Goal: Task Accomplishment & Management: Use online tool/utility

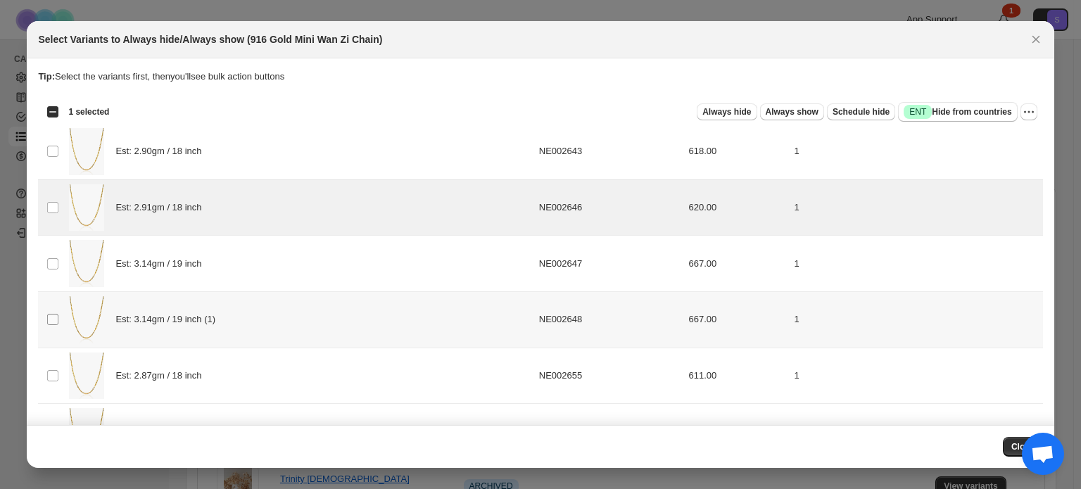
click at [46, 321] on span ":r4:" at bounding box center [52, 319] width 13 height 13
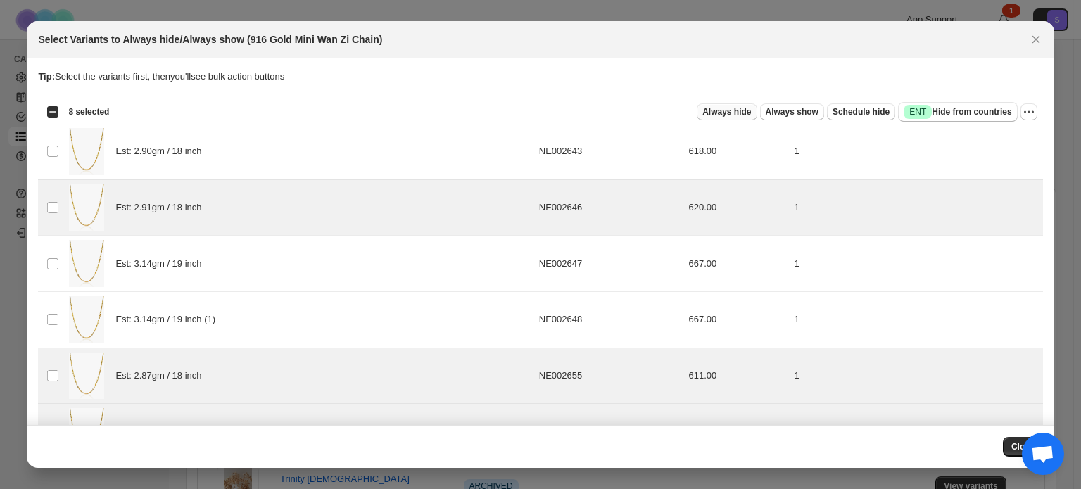
click at [736, 110] on span "Always hide" at bounding box center [727, 111] width 49 height 11
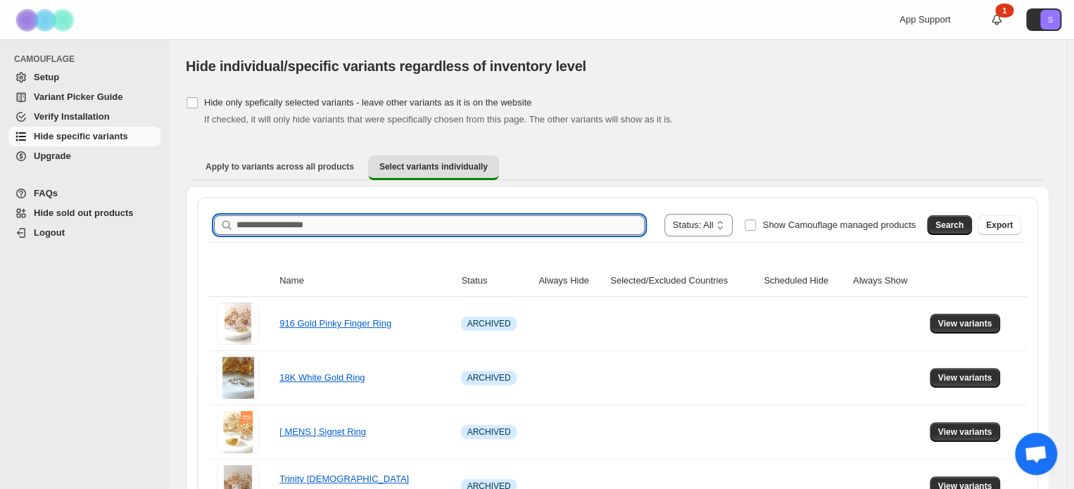
click at [400, 222] on input "Search product name" at bounding box center [441, 225] width 408 height 20
paste input "**********"
type input "**********"
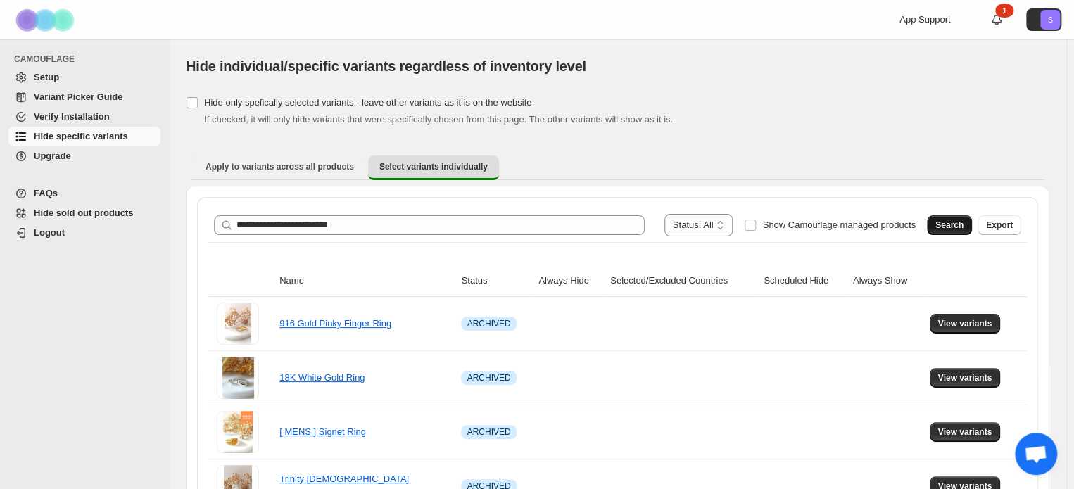
click at [952, 220] on span "Search" at bounding box center [950, 225] width 28 height 11
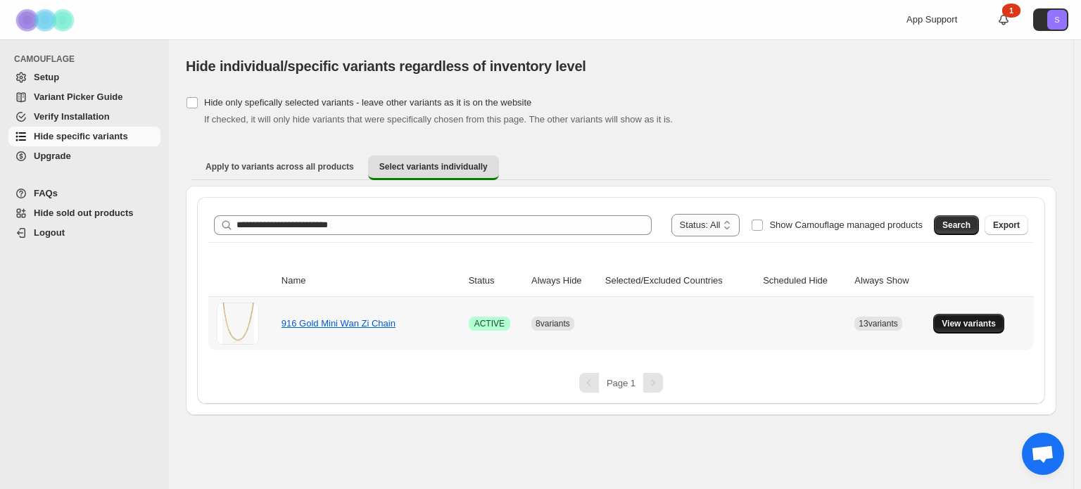
click at [991, 326] on span "View variants" at bounding box center [969, 323] width 54 height 11
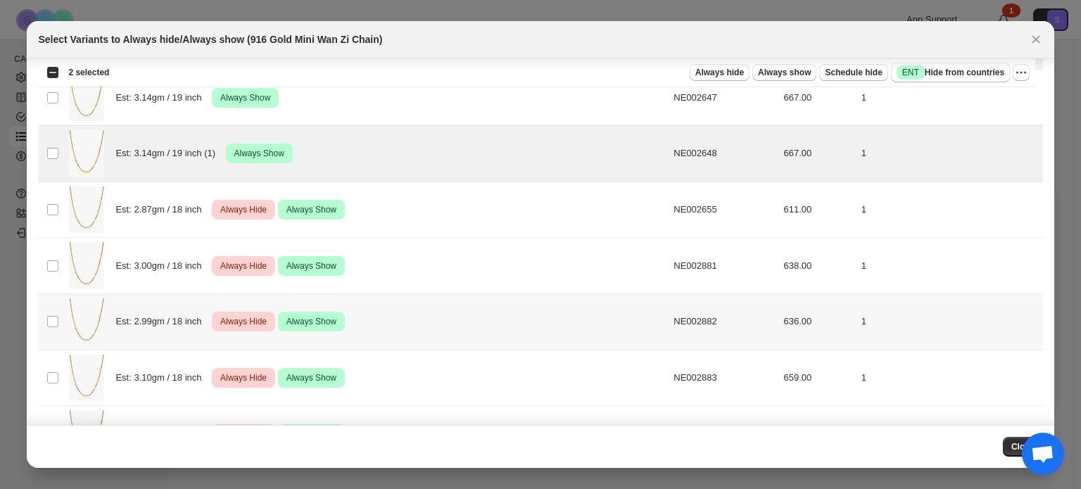
scroll to position [169, 0]
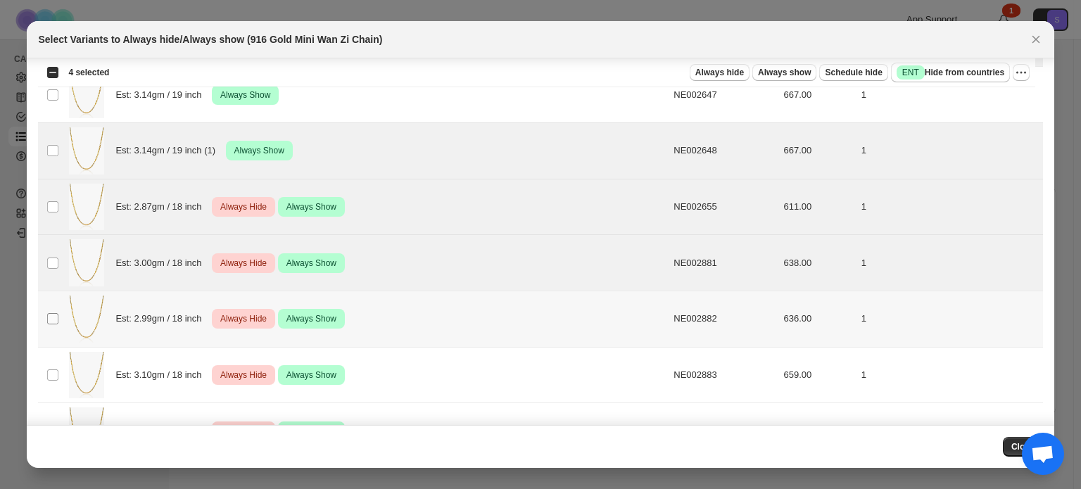
click at [53, 324] on span ":r18:" at bounding box center [52, 319] width 13 height 13
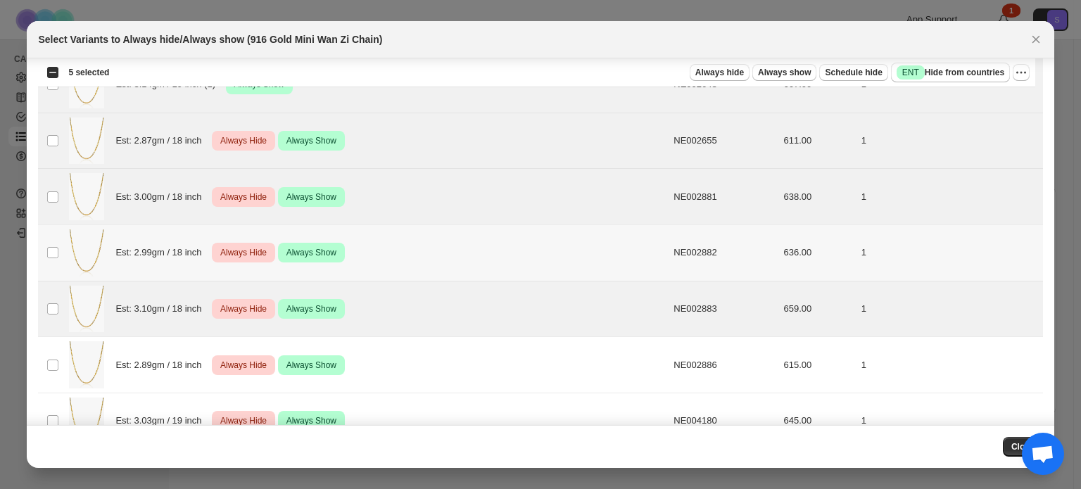
scroll to position [379, 0]
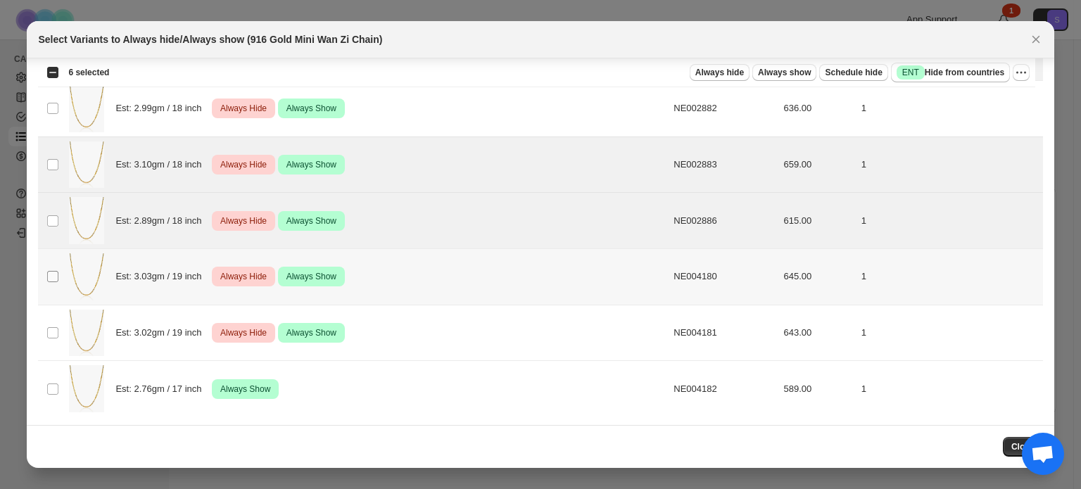
click at [59, 281] on span ":r18:" at bounding box center [52, 276] width 13 height 13
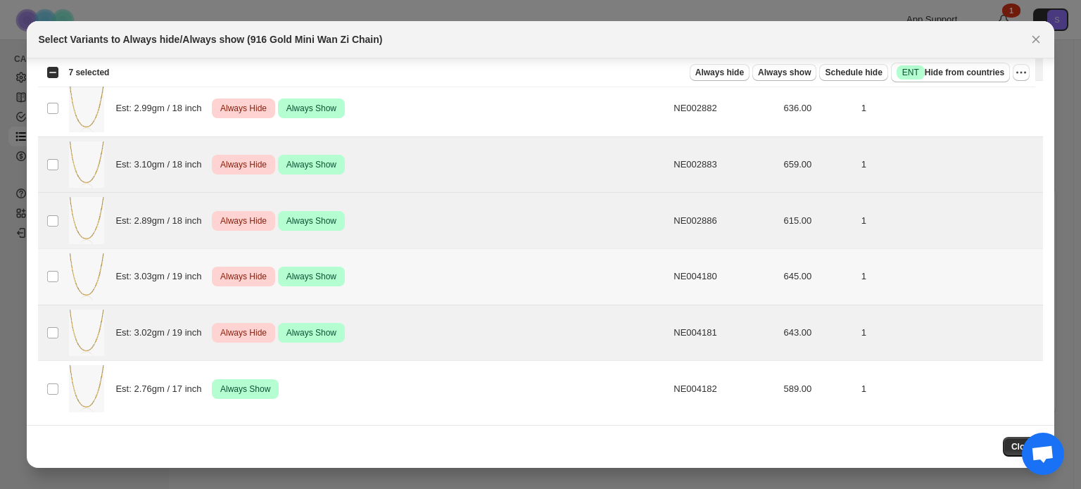
click at [48, 265] on td "Select product variant" at bounding box center [51, 277] width 27 height 56
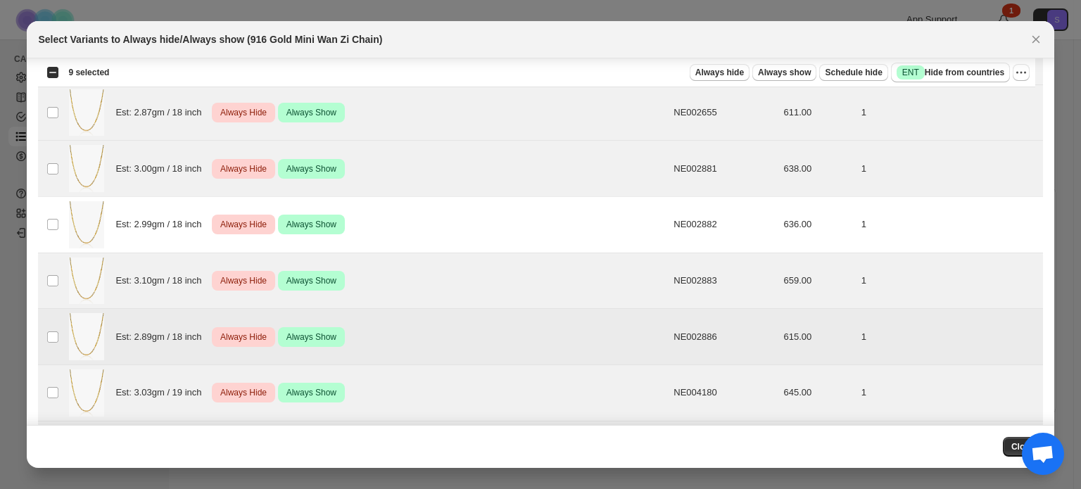
scroll to position [239, 0]
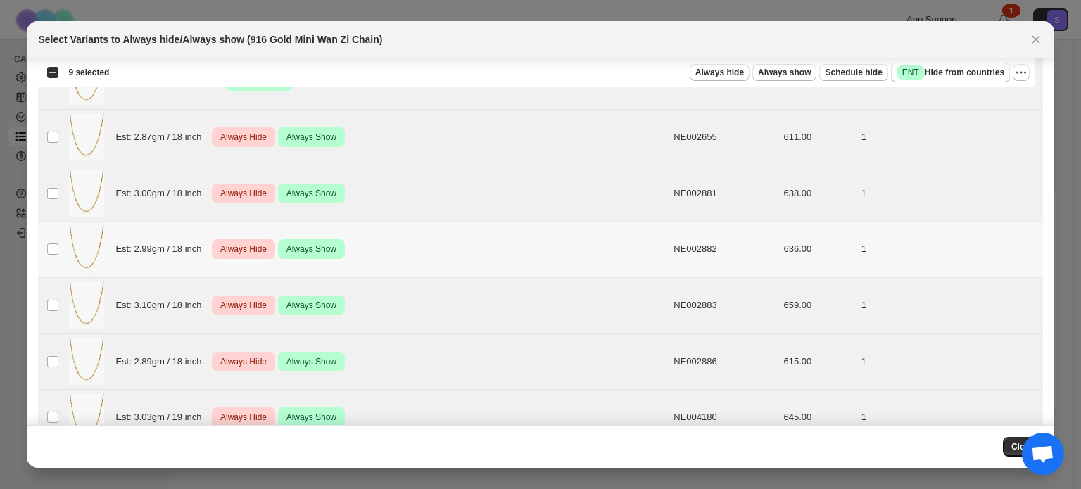
click at [56, 256] on td "Select product variant" at bounding box center [51, 249] width 27 height 56
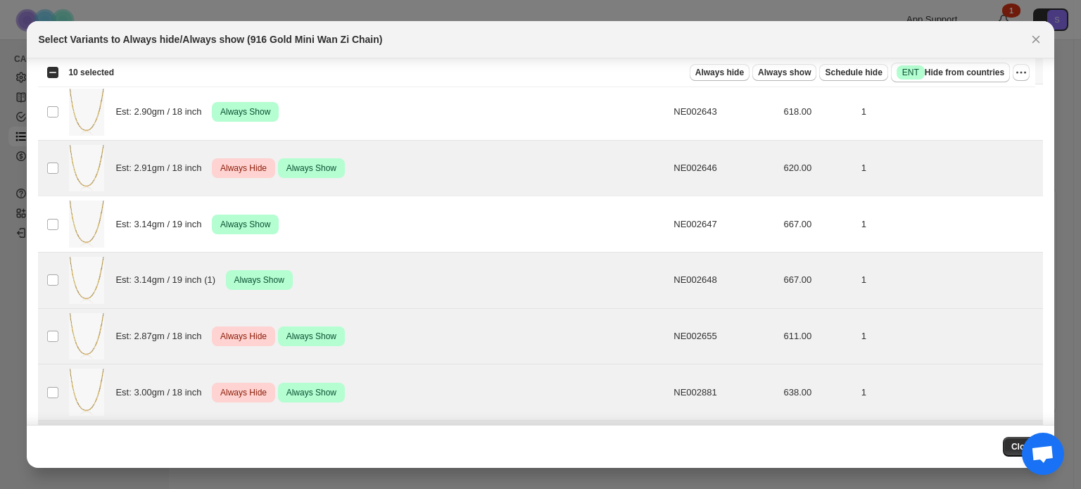
scroll to position [0, 0]
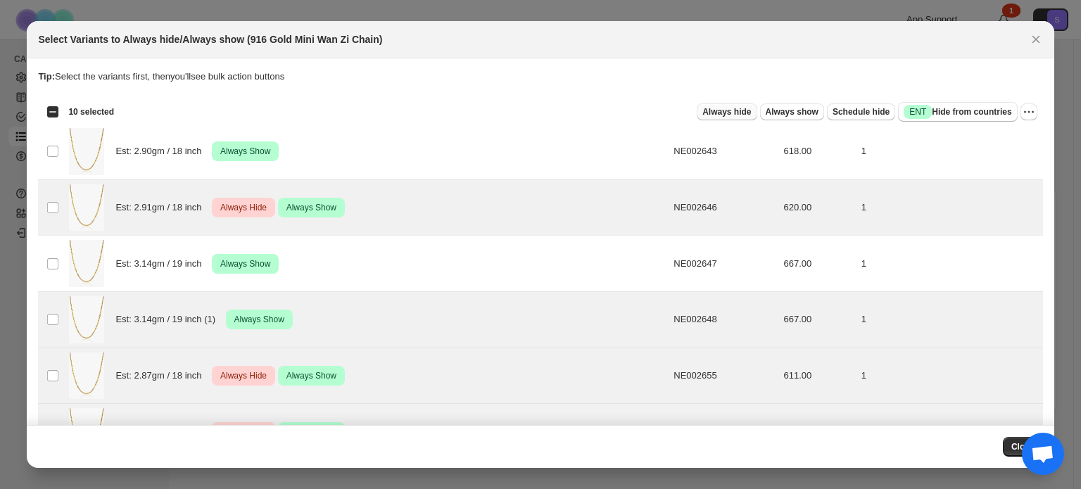
click at [725, 111] on span "Always hide" at bounding box center [727, 111] width 49 height 11
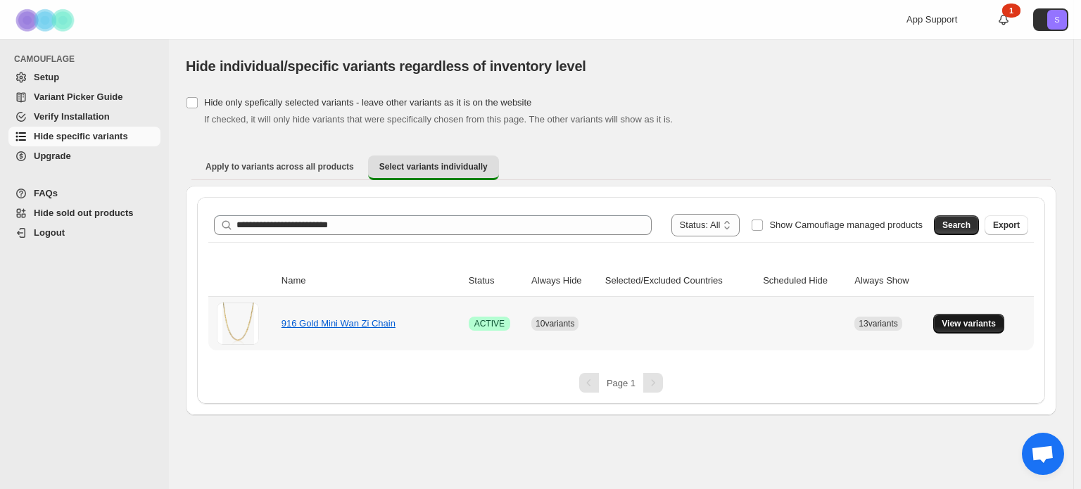
click at [959, 326] on span "View variants" at bounding box center [969, 323] width 54 height 11
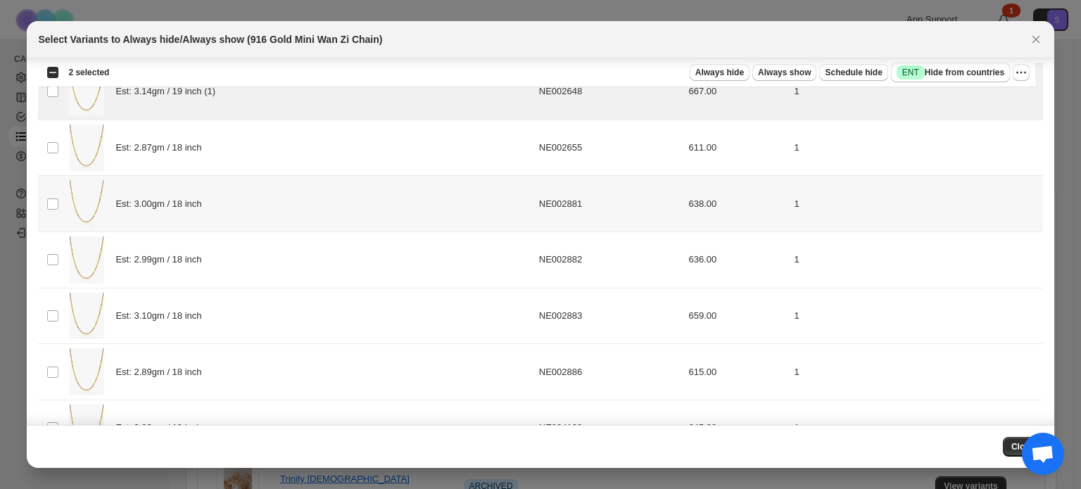
scroll to position [239, 0]
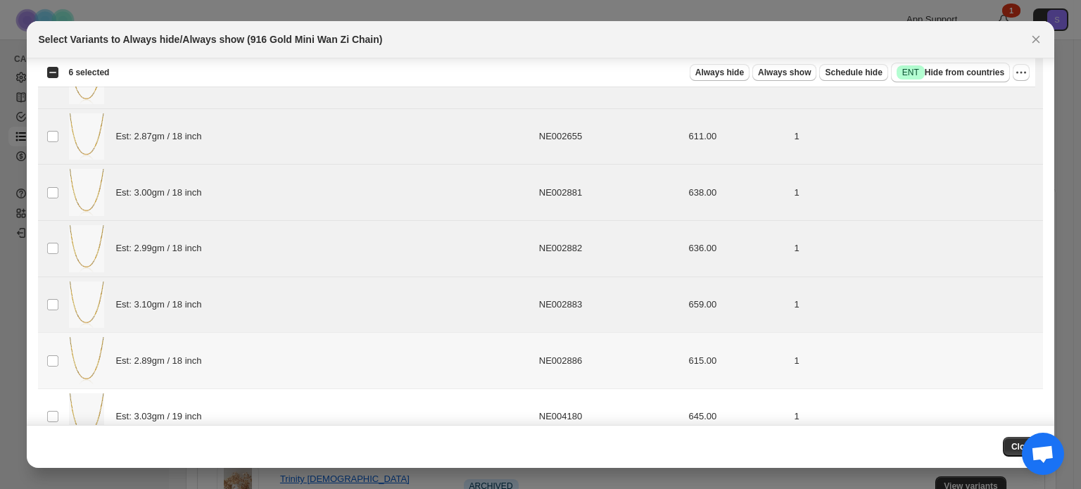
click at [45, 356] on td "Select product variant" at bounding box center [51, 361] width 27 height 56
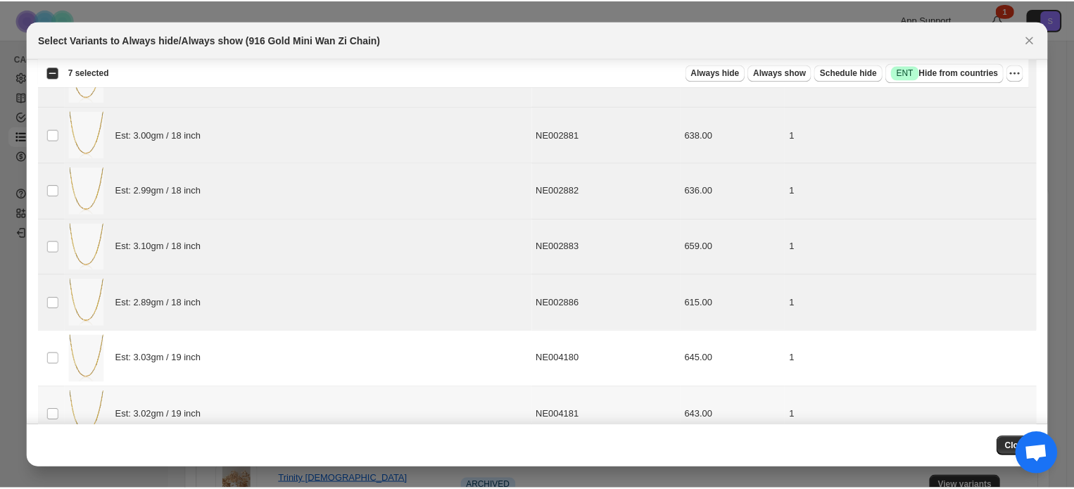
scroll to position [379, 0]
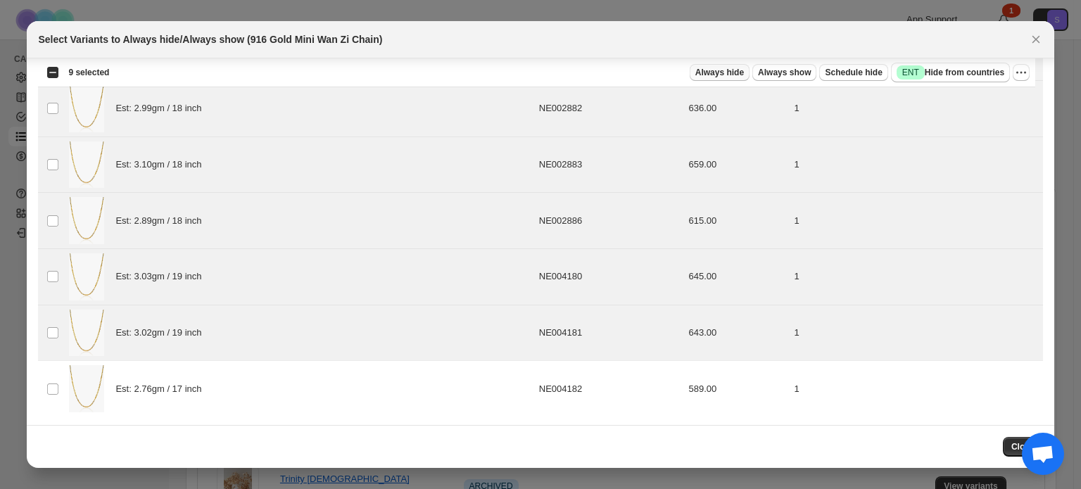
click at [749, 78] on button "Always hide" at bounding box center [720, 72] width 60 height 17
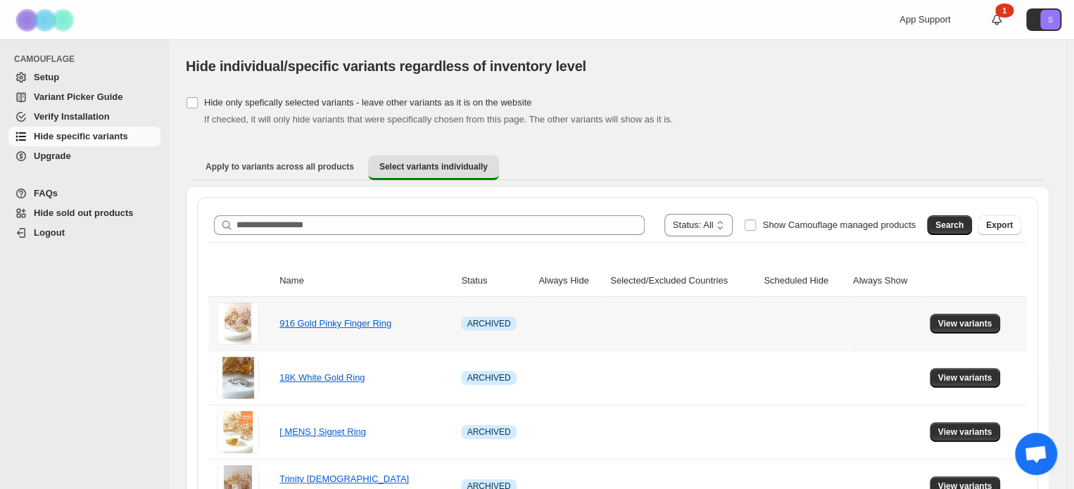
scroll to position [70, 0]
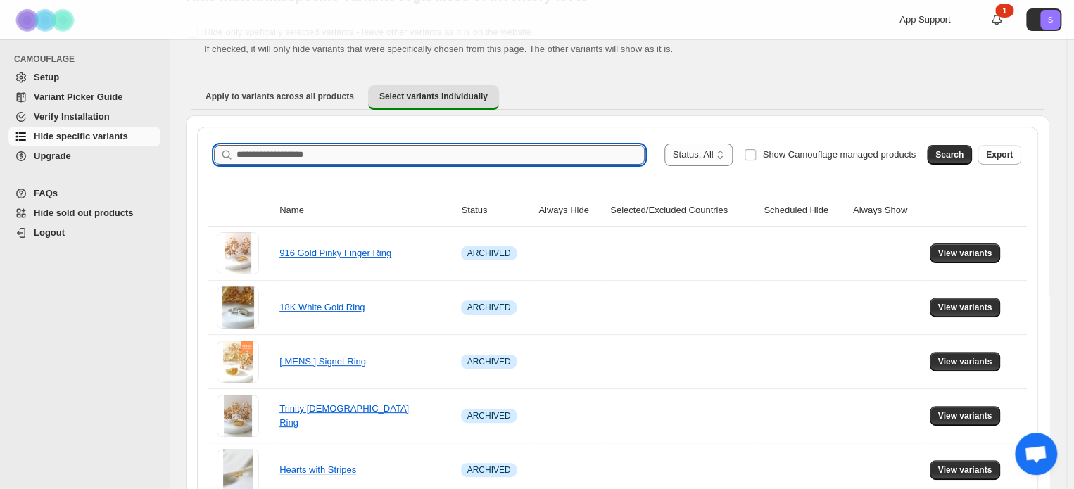
click at [505, 156] on input "Search product name" at bounding box center [441, 155] width 408 height 20
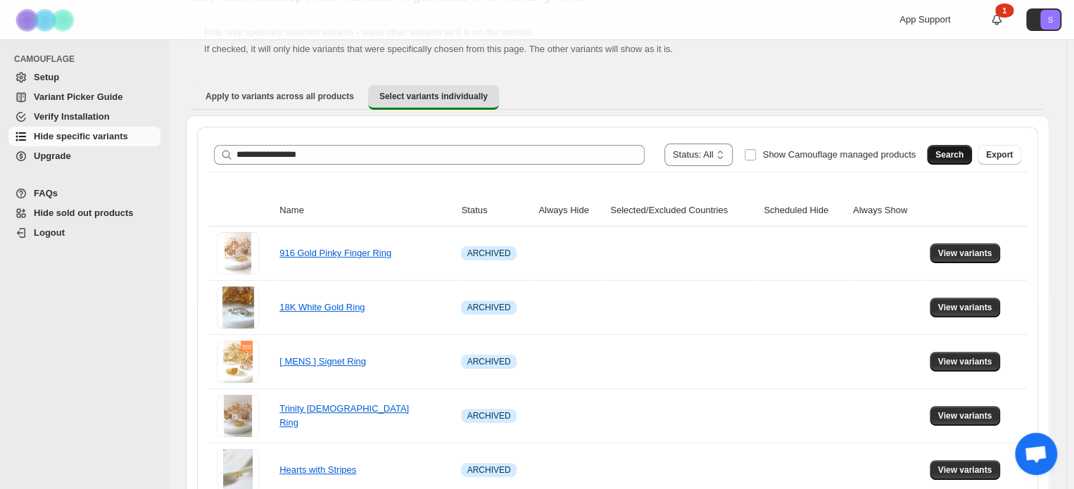
click at [940, 149] on button "Search" at bounding box center [949, 155] width 45 height 20
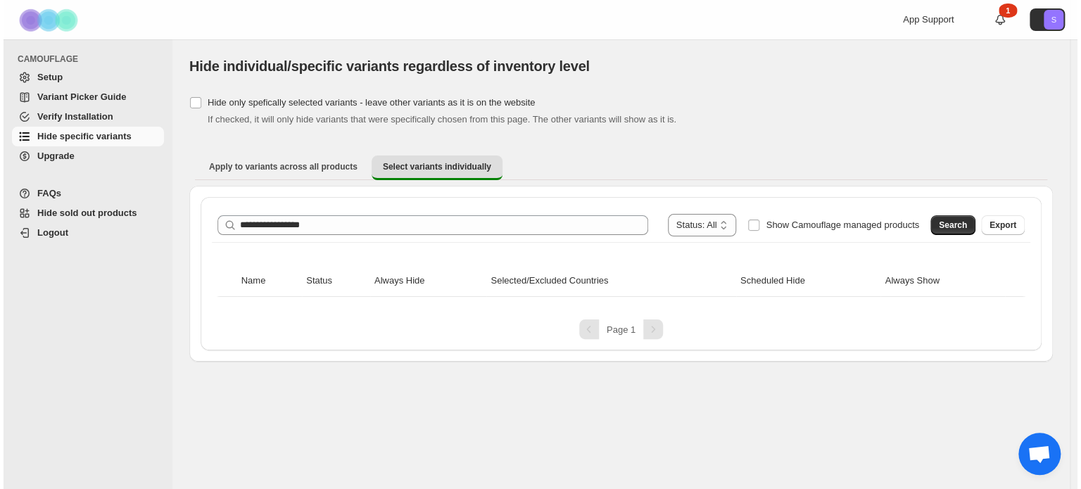
scroll to position [0, 0]
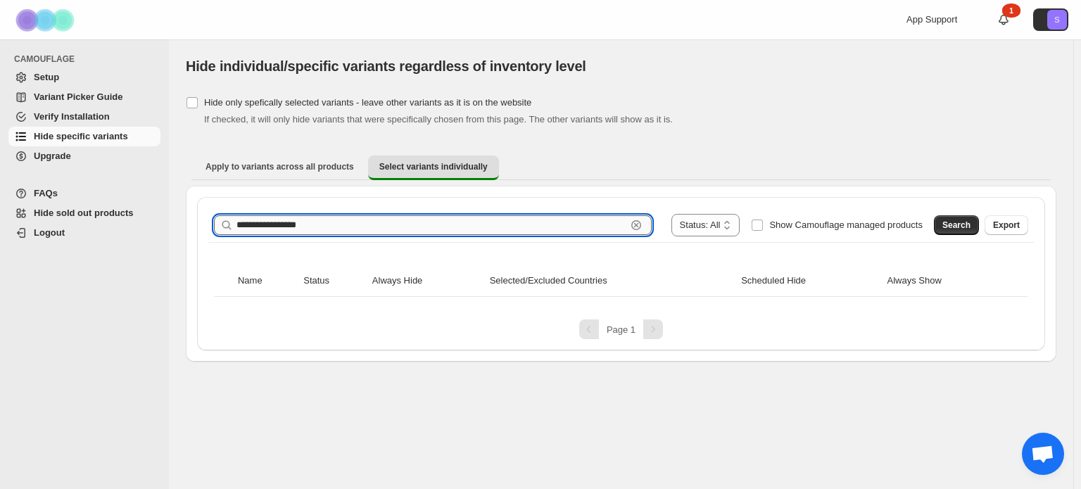
drag, startPoint x: 325, startPoint y: 227, endPoint x: 287, endPoint y: 225, distance: 38.0
click at [287, 225] on input "**********" at bounding box center [432, 225] width 390 height 20
click at [969, 220] on span "Search" at bounding box center [957, 225] width 28 height 11
drag, startPoint x: 303, startPoint y: 227, endPoint x: 210, endPoint y: 168, distance: 110.2
click at [120, 225] on div "**********" at bounding box center [540, 244] width 1081 height 489
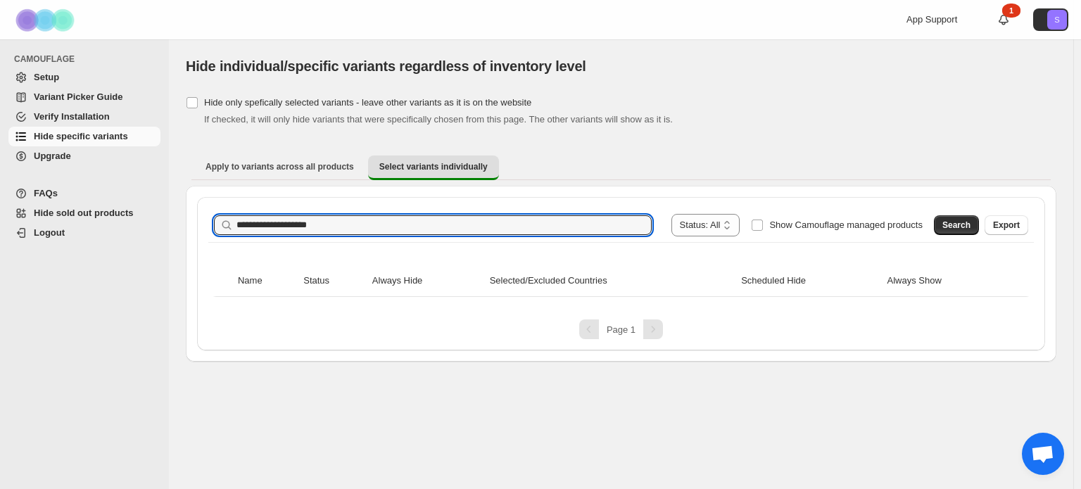
click at [960, 227] on span "Search" at bounding box center [957, 225] width 28 height 11
click at [343, 225] on input "**********" at bounding box center [432, 225] width 390 height 20
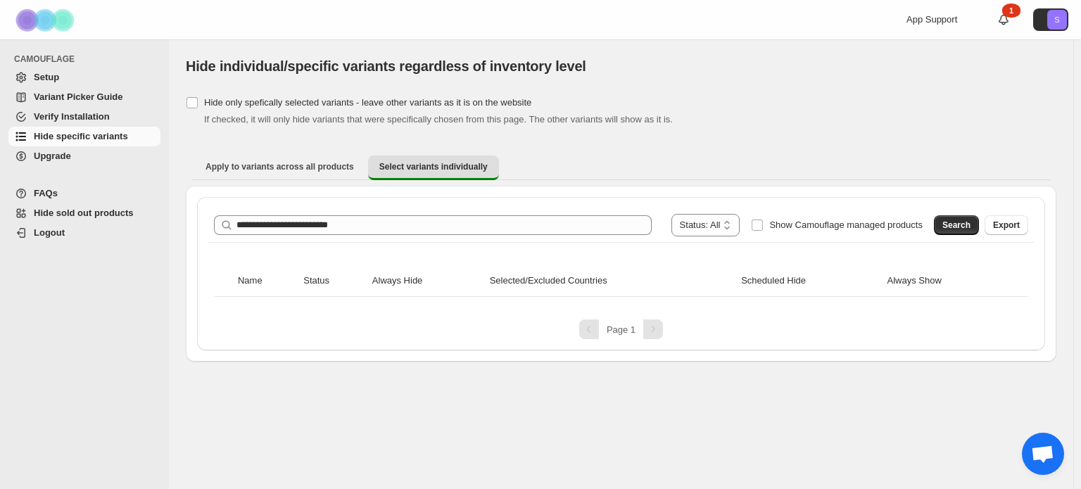
click at [977, 222] on button "Search" at bounding box center [956, 225] width 45 height 20
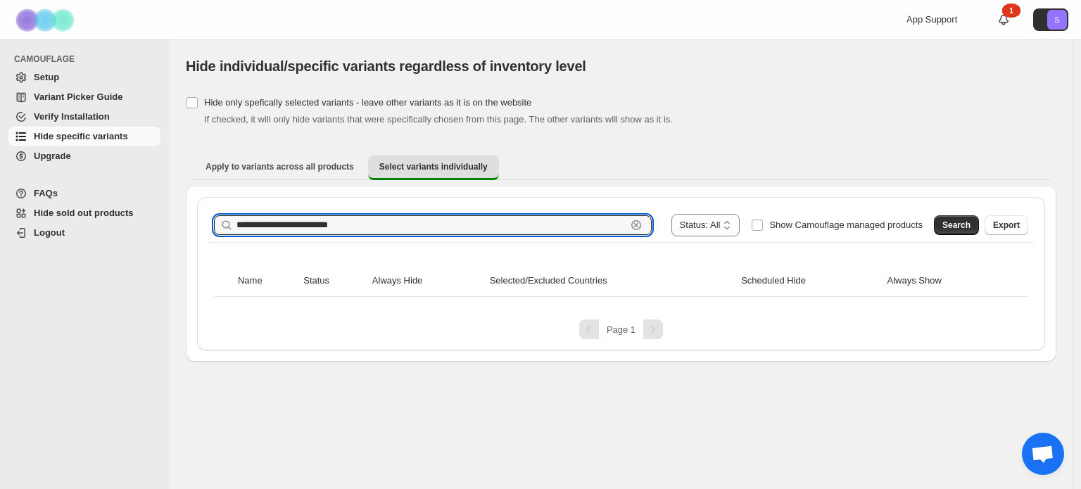
drag, startPoint x: 353, startPoint y: 227, endPoint x: 193, endPoint y: 227, distance: 159.8
click at [193, 227] on div "**********" at bounding box center [621, 274] width 871 height 176
paste input "text"
type input "**********"
click at [955, 221] on span "Search" at bounding box center [957, 225] width 28 height 11
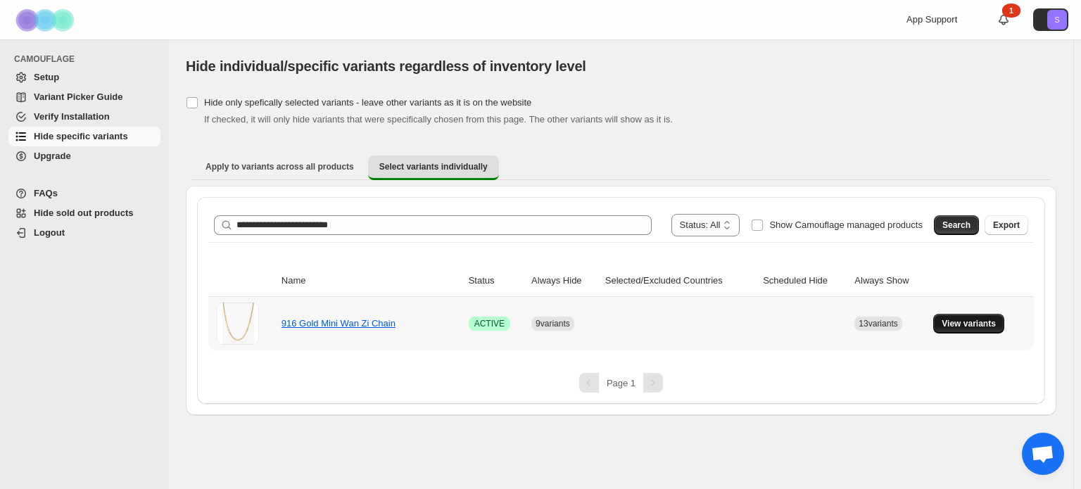
click at [989, 326] on span "View variants" at bounding box center [969, 323] width 54 height 11
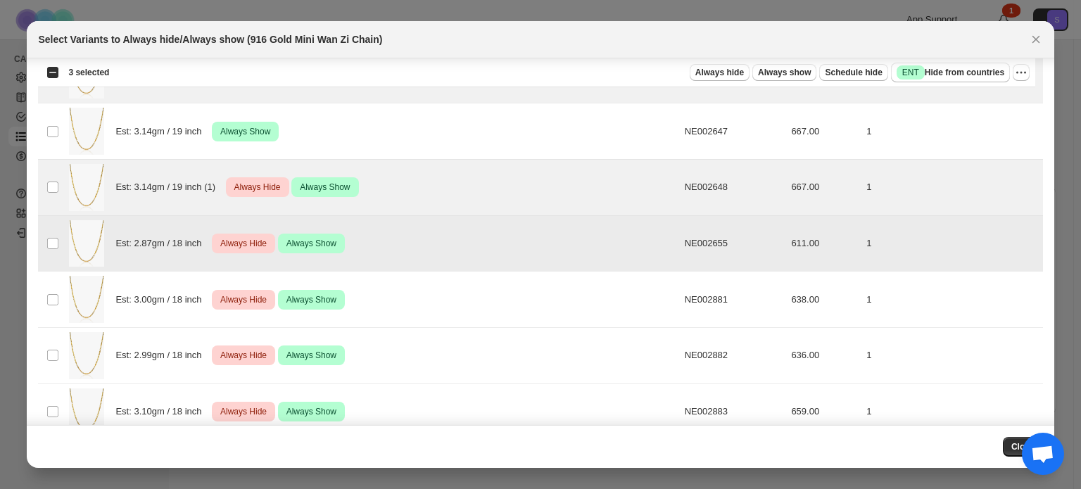
scroll to position [141, 0]
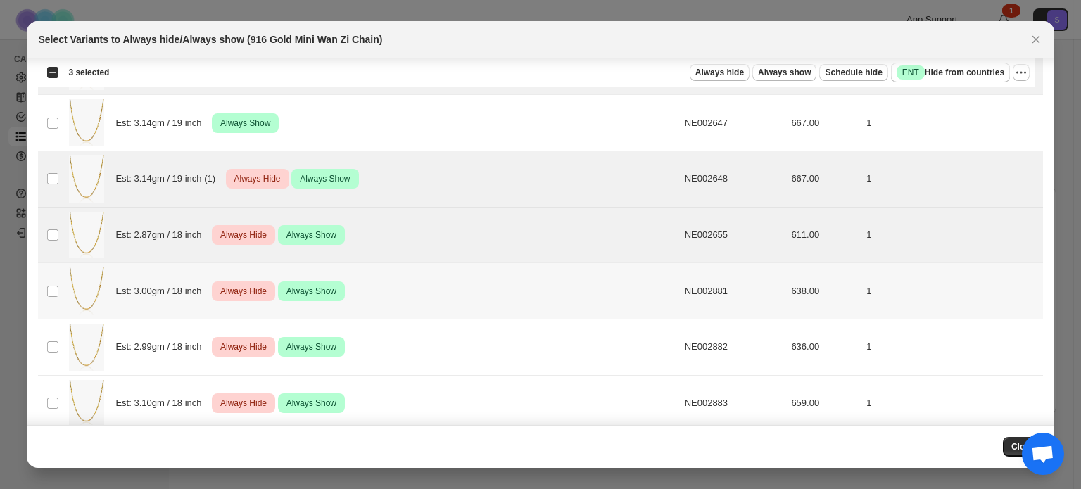
drag, startPoint x: 61, startPoint y: 287, endPoint x: 56, endPoint y: 327, distance: 40.4
click at [60, 287] on td "Select product variant" at bounding box center [51, 291] width 27 height 56
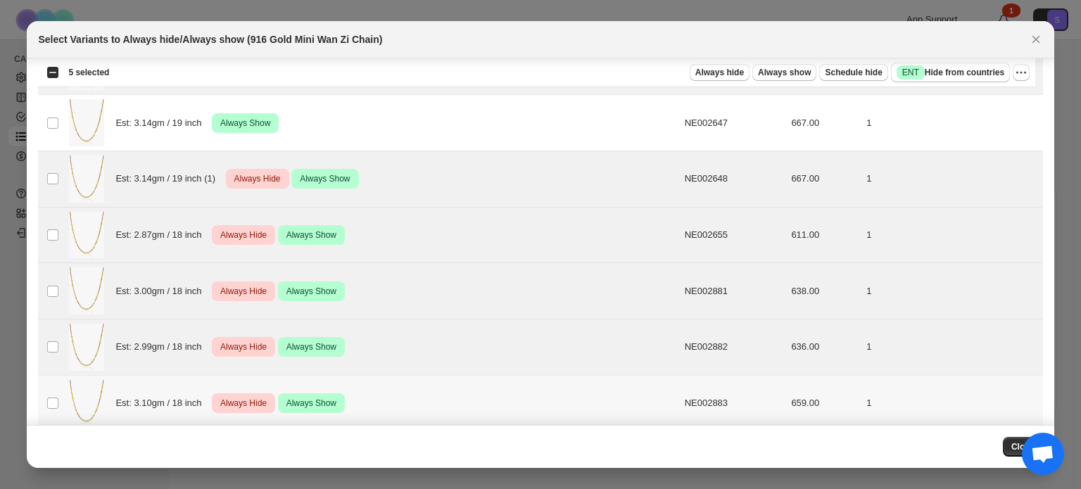
click at [46, 394] on td "Select product variant" at bounding box center [51, 403] width 27 height 56
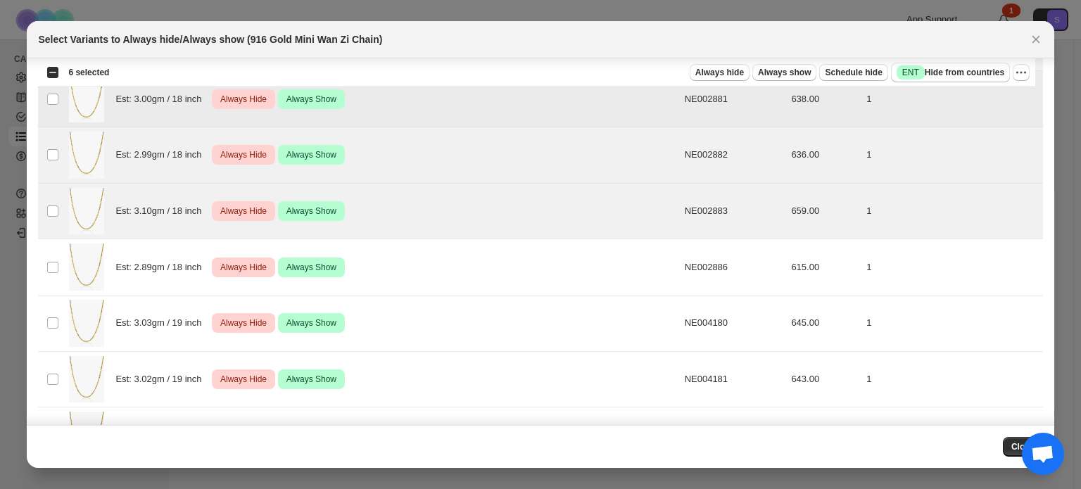
scroll to position [352, 0]
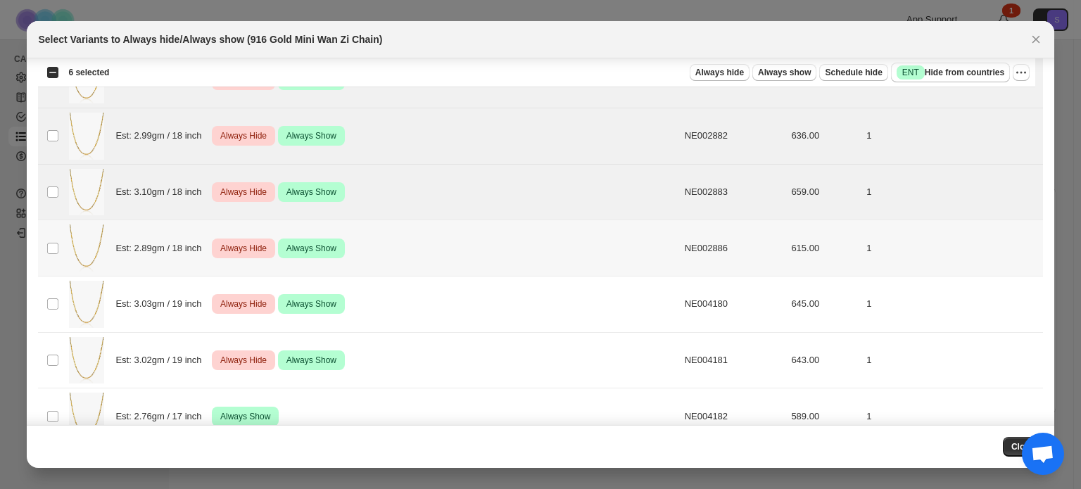
click at [41, 246] on td "Select product variant" at bounding box center [51, 248] width 27 height 56
click at [49, 312] on td "Select product variant" at bounding box center [51, 304] width 27 height 56
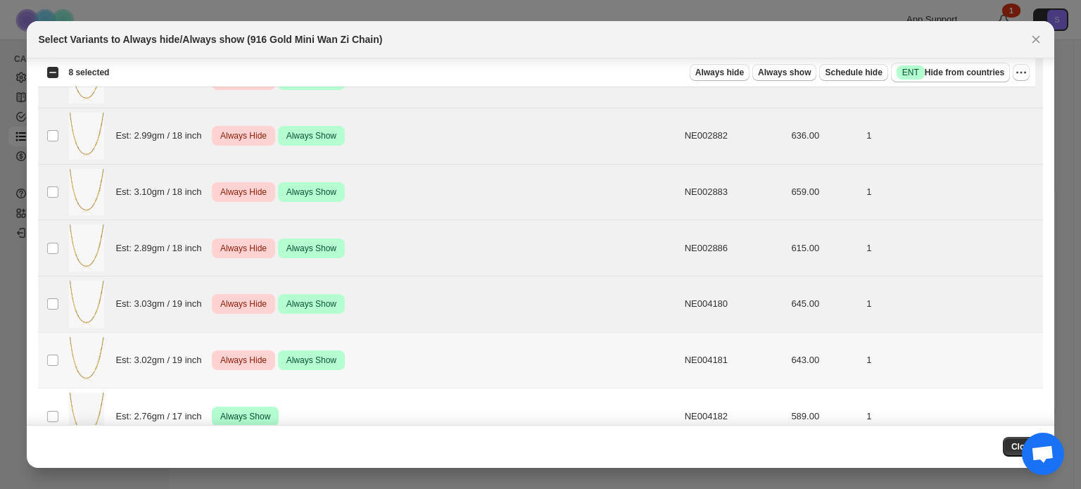
click at [48, 366] on td "Select product variant" at bounding box center [51, 360] width 27 height 56
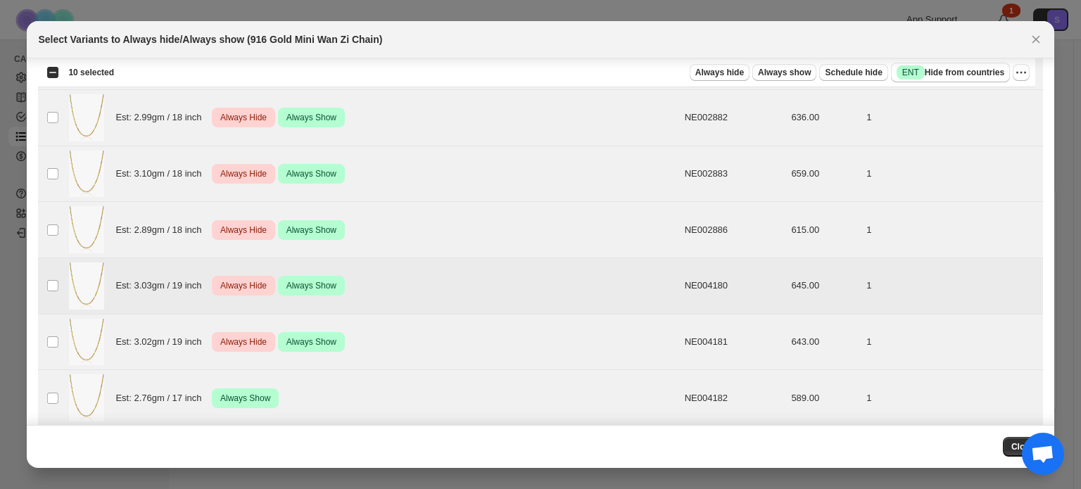
scroll to position [379, 0]
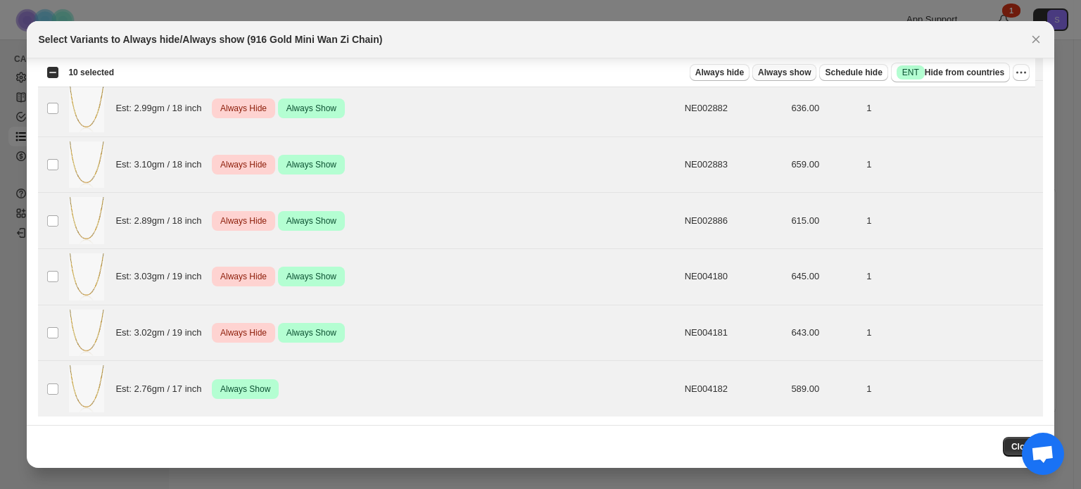
click at [802, 78] on button "Always show" at bounding box center [785, 72] width 64 height 17
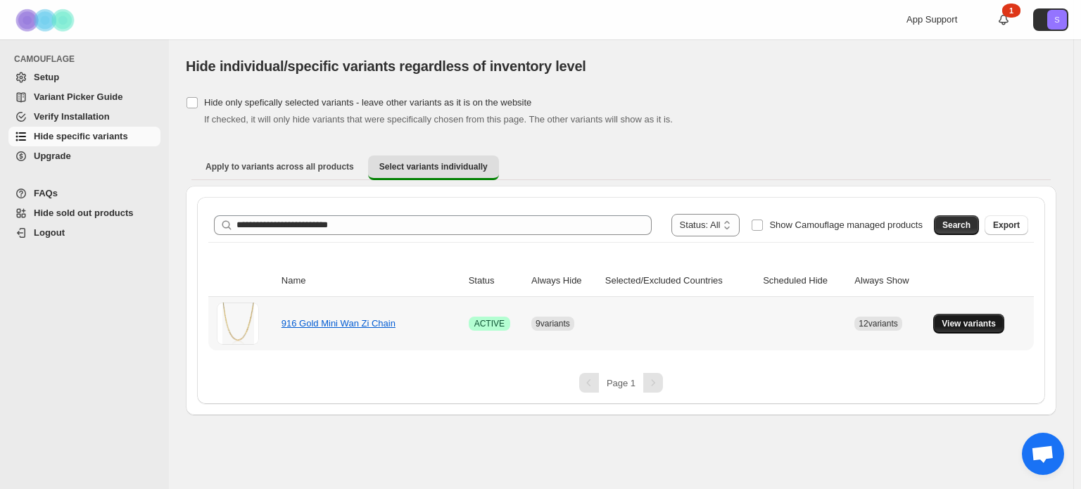
click at [986, 322] on span "View variants" at bounding box center [969, 323] width 54 height 11
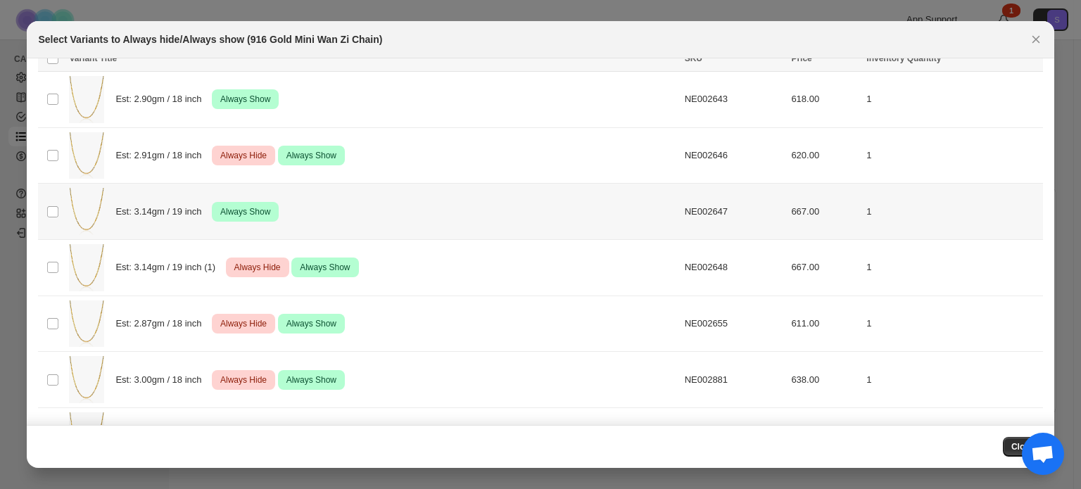
scroll to position [0, 0]
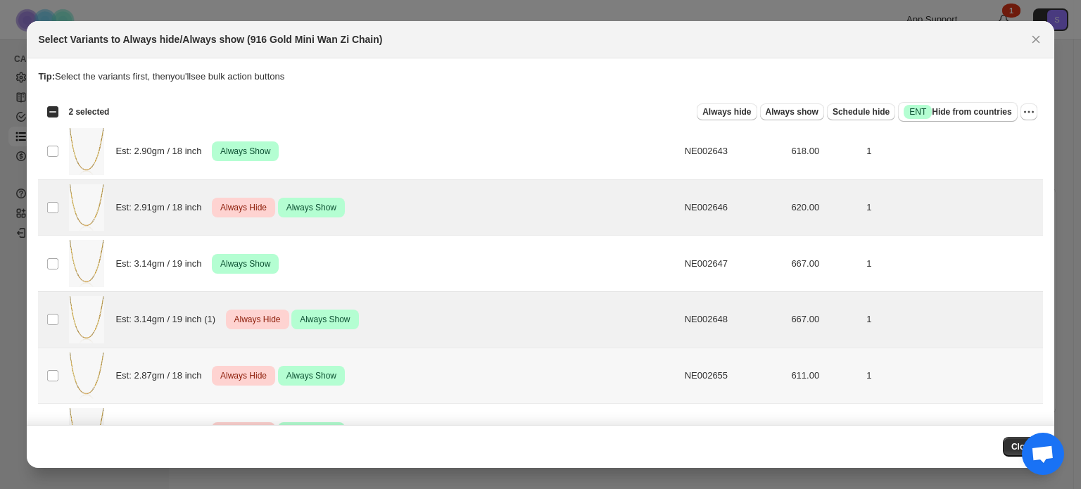
click at [49, 384] on td "Select product variant" at bounding box center [51, 376] width 27 height 56
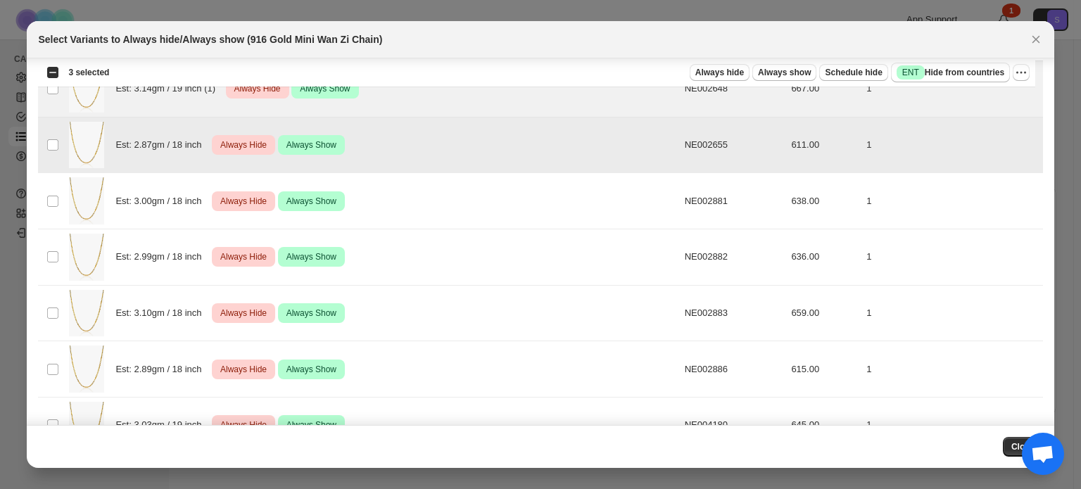
scroll to position [239, 0]
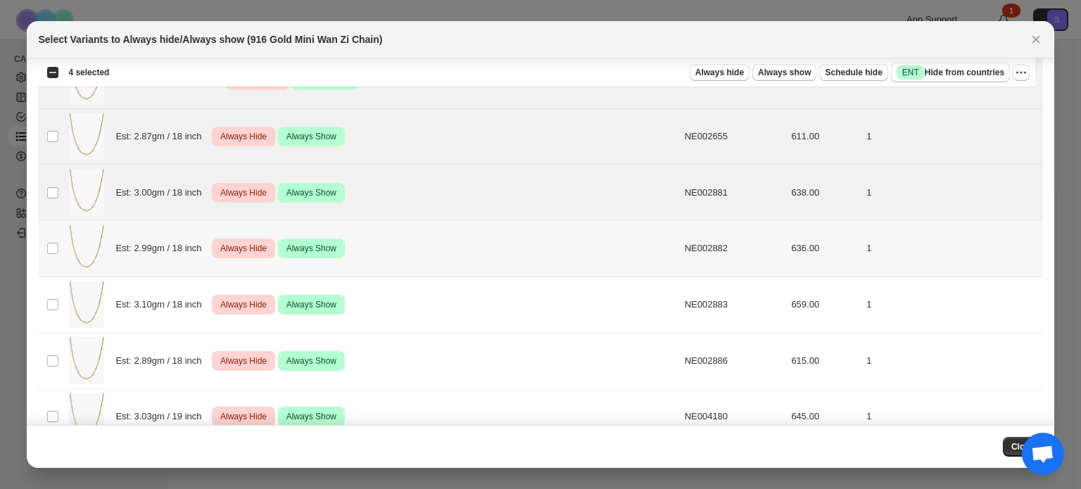
click at [51, 260] on td "Select product variant" at bounding box center [51, 248] width 27 height 56
drag, startPoint x: 51, startPoint y: 295, endPoint x: 51, endPoint y: 340, distance: 45.1
click at [51, 297] on td "Select product variant" at bounding box center [51, 305] width 27 height 56
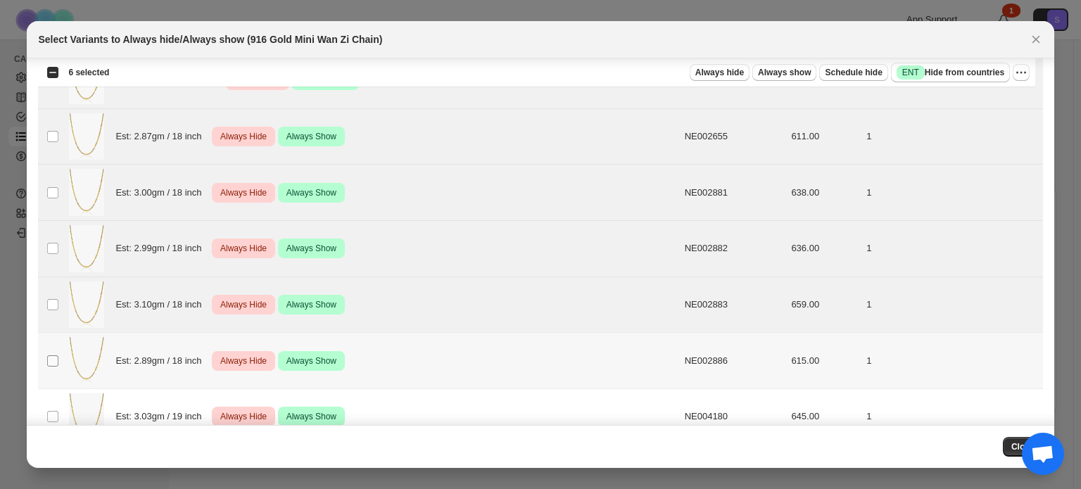
click at [51, 357] on span ":r23:" at bounding box center [52, 361] width 13 height 13
click at [49, 404] on td "Select product variant" at bounding box center [51, 417] width 27 height 56
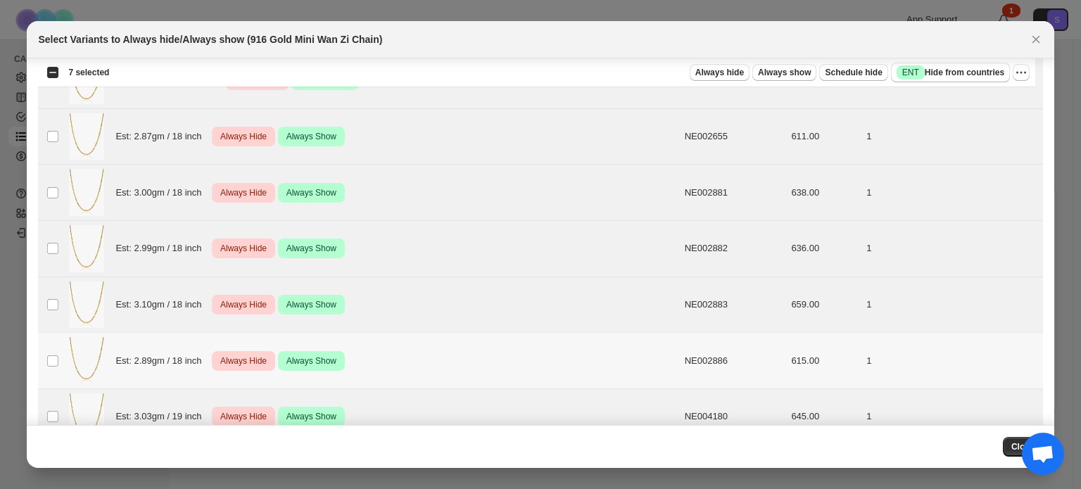
click at [59, 356] on td "Select product variant" at bounding box center [51, 361] width 27 height 56
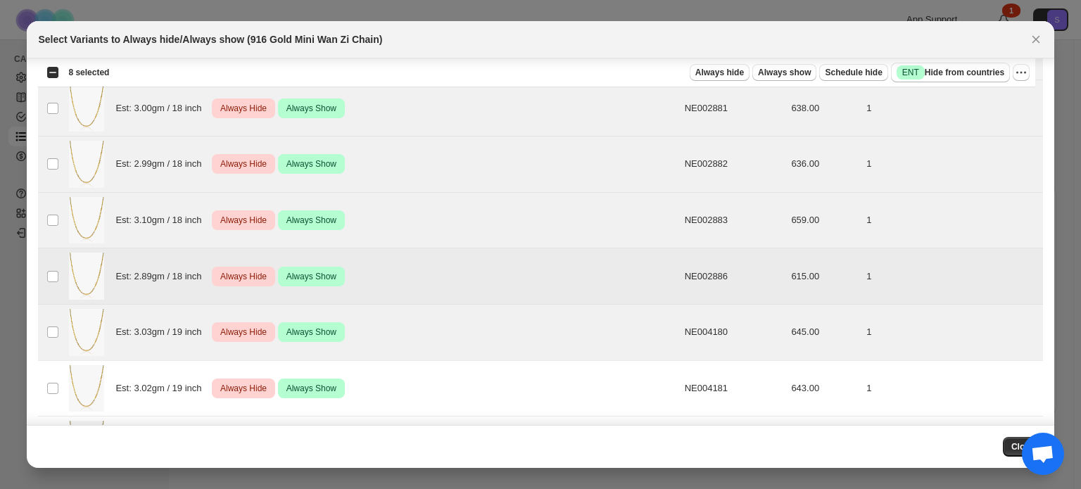
scroll to position [379, 0]
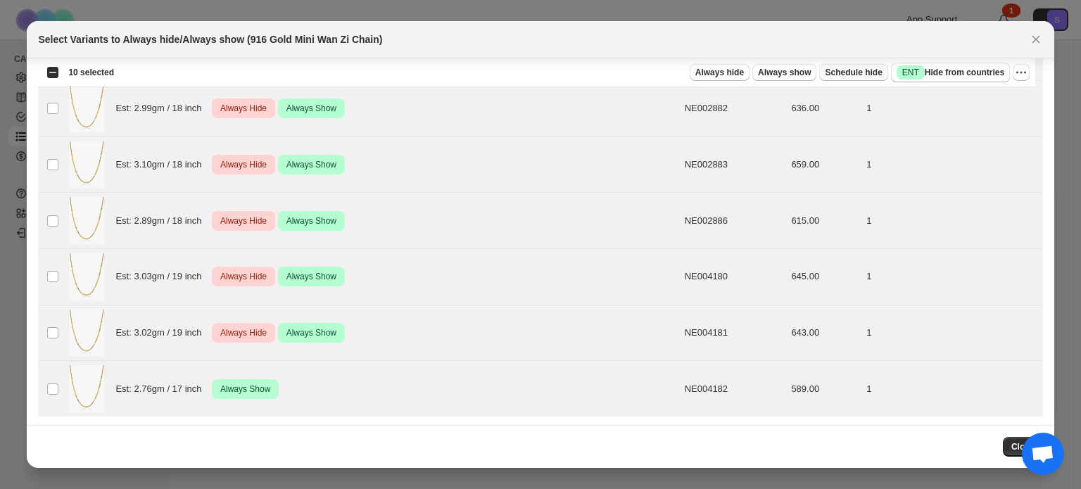
click at [865, 77] on span "Schedule hide" at bounding box center [853, 72] width 57 height 11
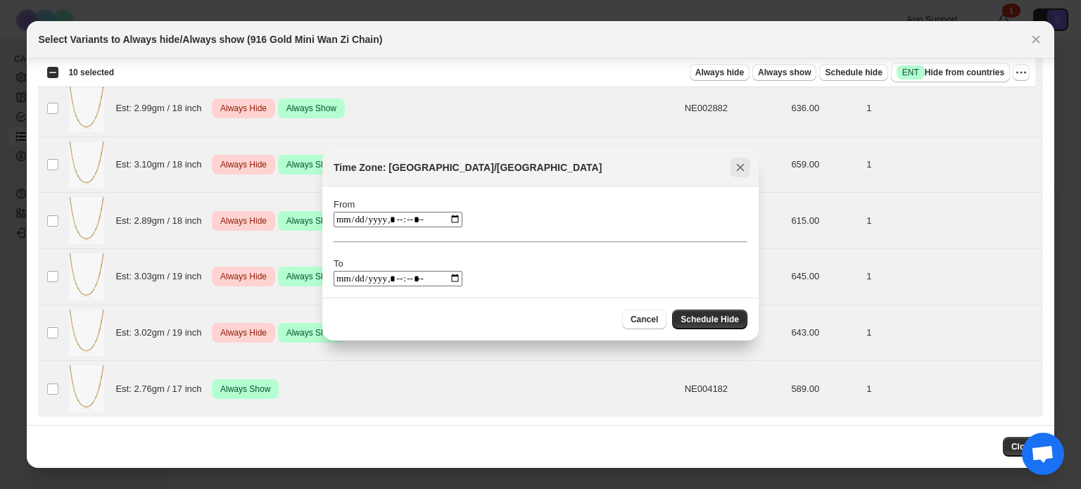
click at [742, 171] on icon "Close" at bounding box center [741, 168] width 14 height 14
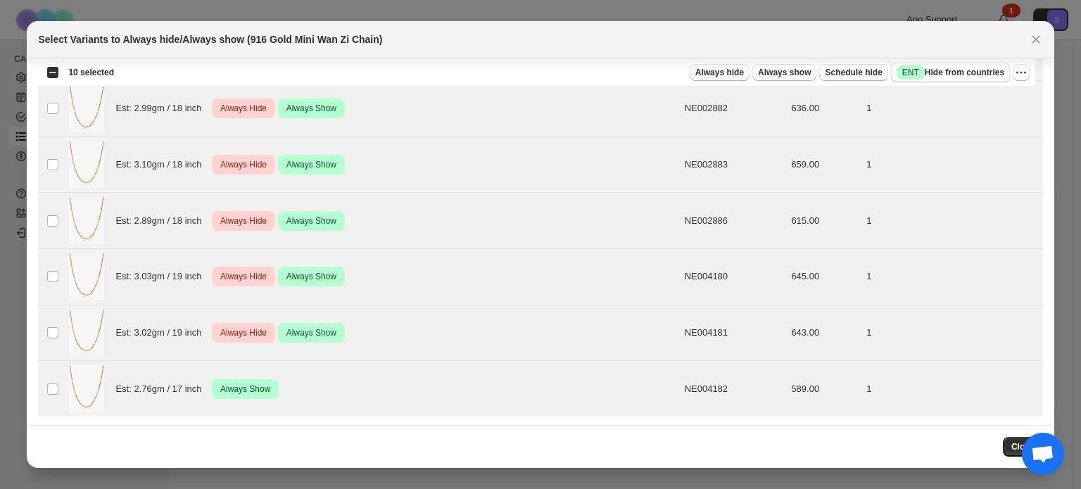
click at [740, 73] on span "Always hide" at bounding box center [720, 72] width 49 height 11
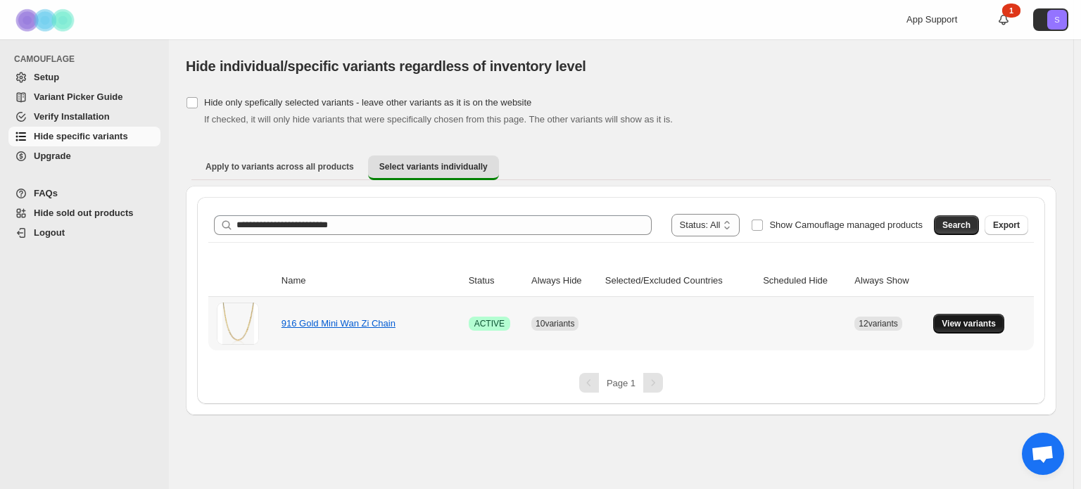
click at [977, 318] on button "View variants" at bounding box center [969, 324] width 71 height 20
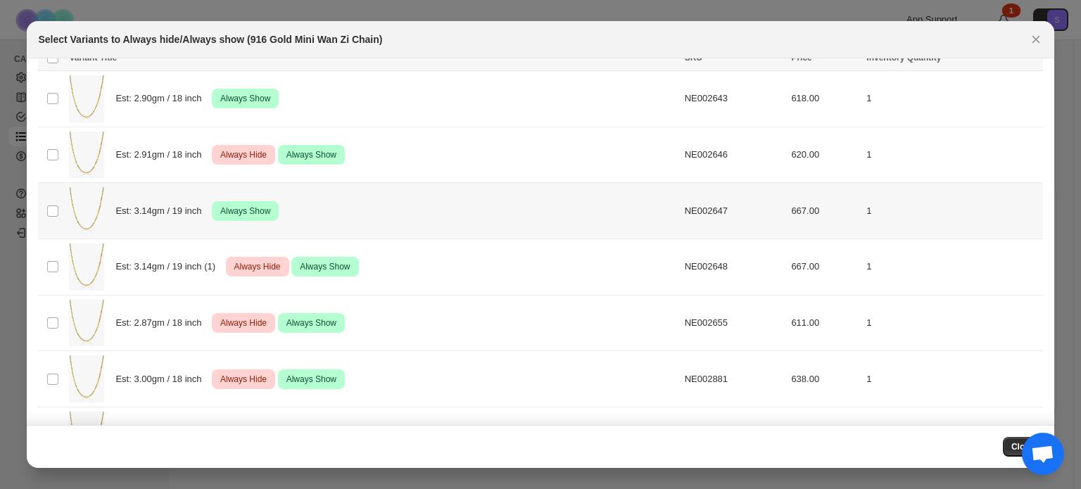
scroll to position [0, 0]
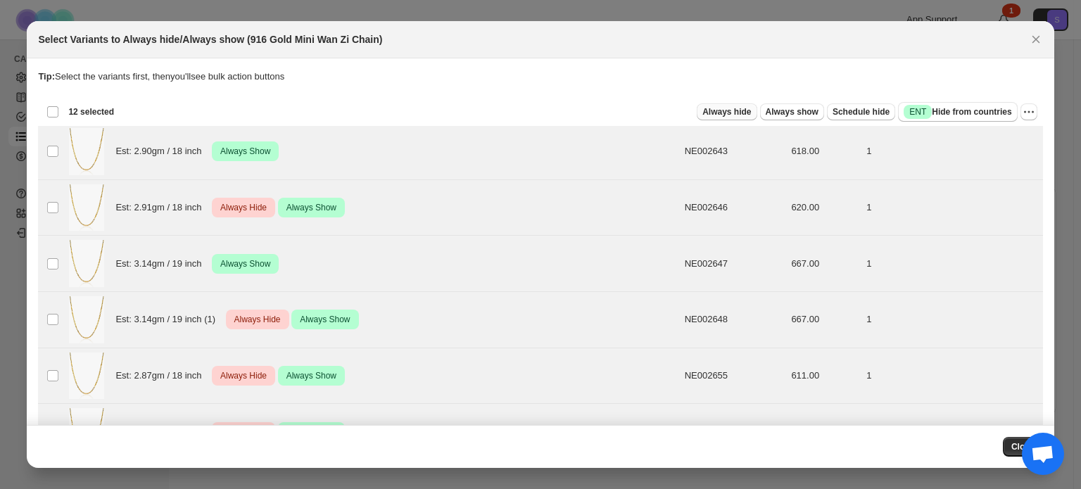
click at [722, 113] on span "Always hide" at bounding box center [727, 111] width 49 height 11
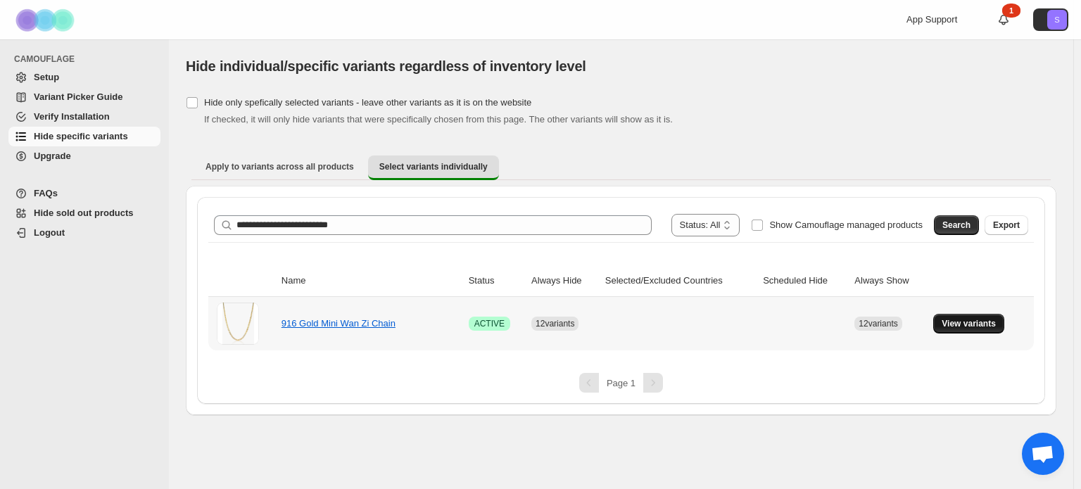
click at [974, 322] on span "View variants" at bounding box center [969, 323] width 54 height 11
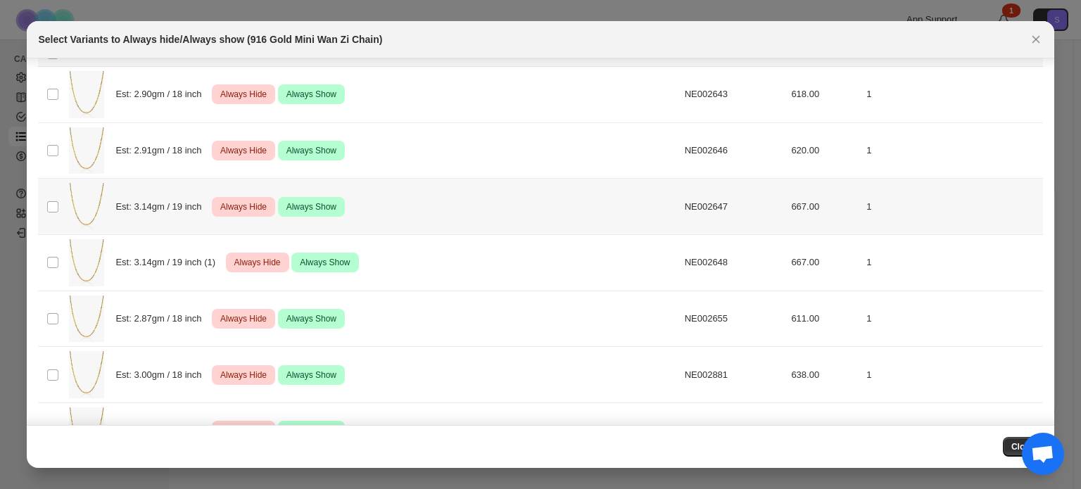
scroll to position [379, 0]
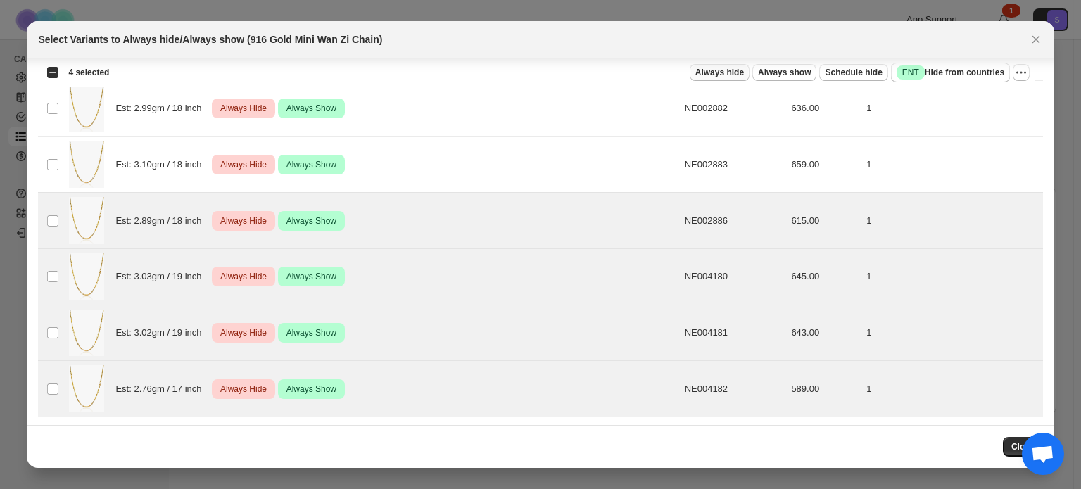
click at [732, 75] on span "Always hide" at bounding box center [720, 72] width 49 height 11
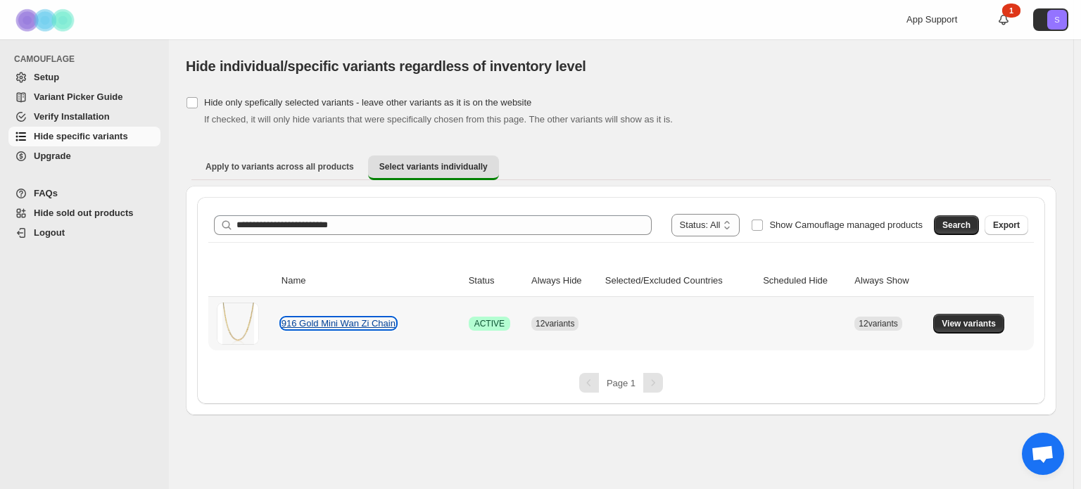
click at [343, 325] on link "916 Gold Mini Wan Zi Chain" at bounding box center [339, 323] width 114 height 11
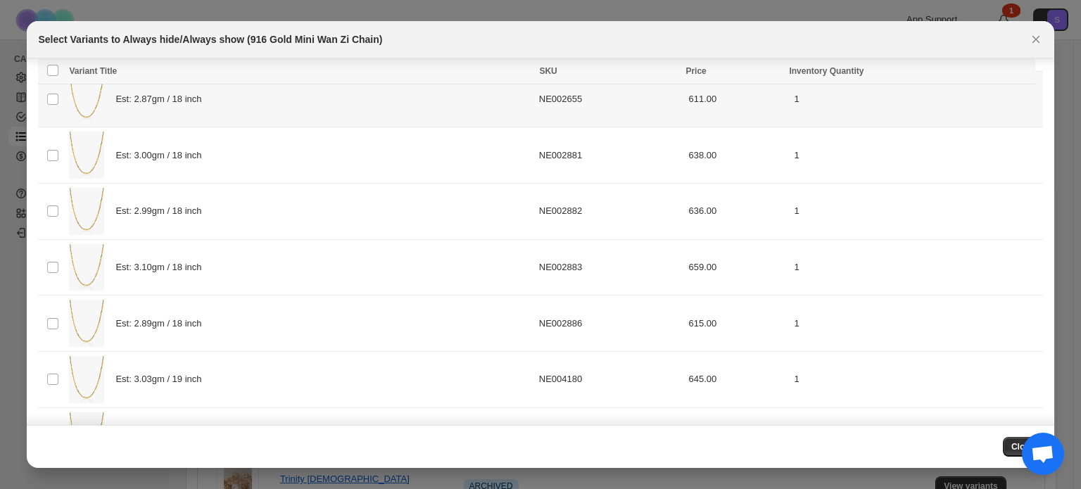
scroll to position [379, 0]
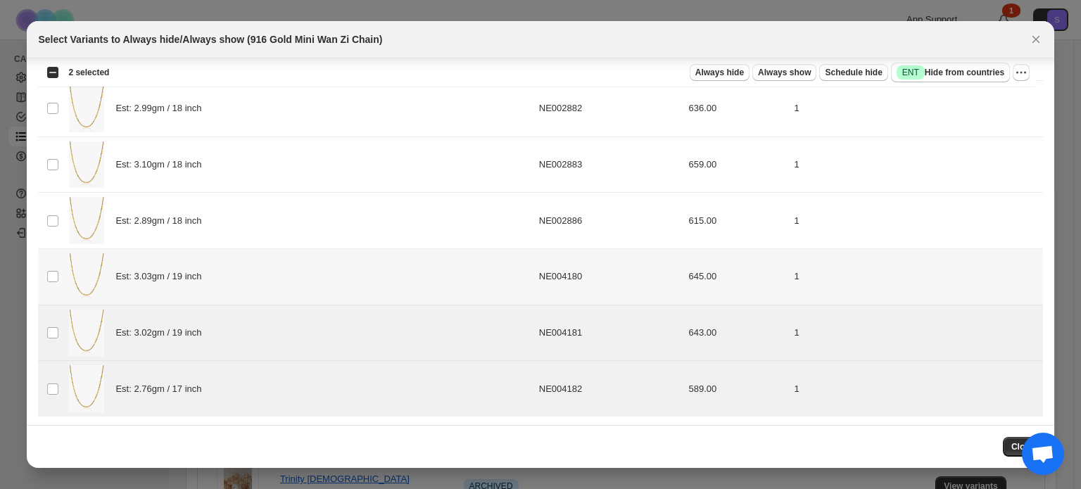
click at [52, 267] on td "Select product variant" at bounding box center [51, 277] width 27 height 56
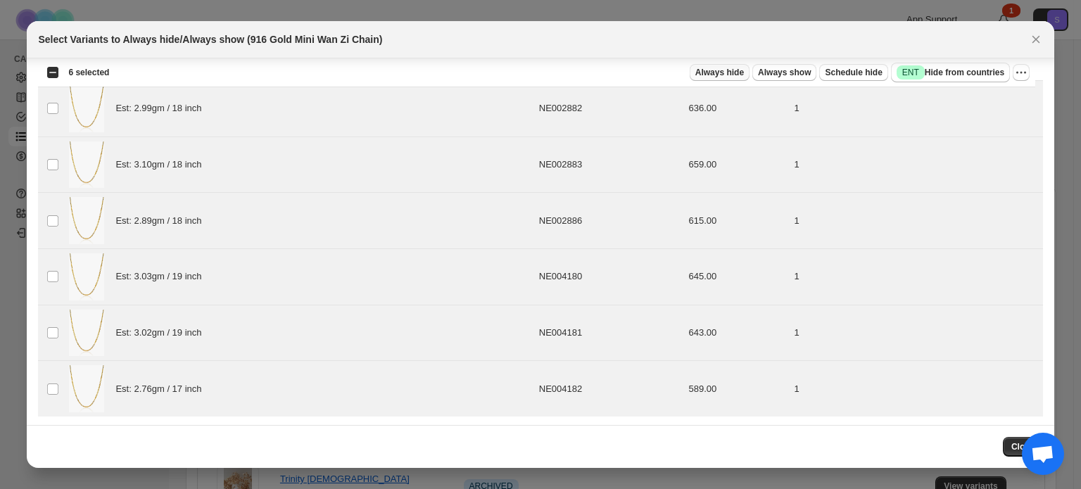
click at [744, 75] on span "Always hide" at bounding box center [720, 72] width 49 height 11
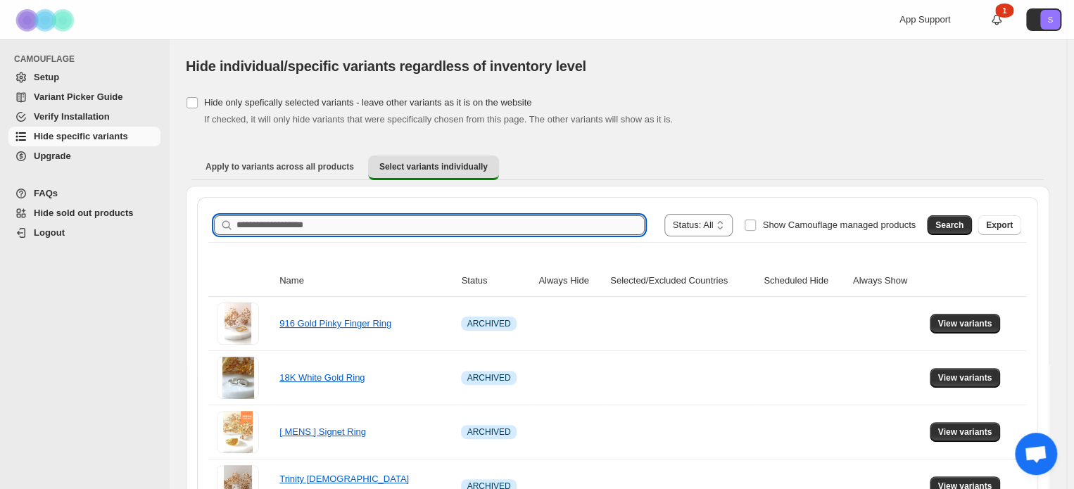
click at [387, 227] on input "Search product name" at bounding box center [441, 225] width 408 height 20
type input "**********"
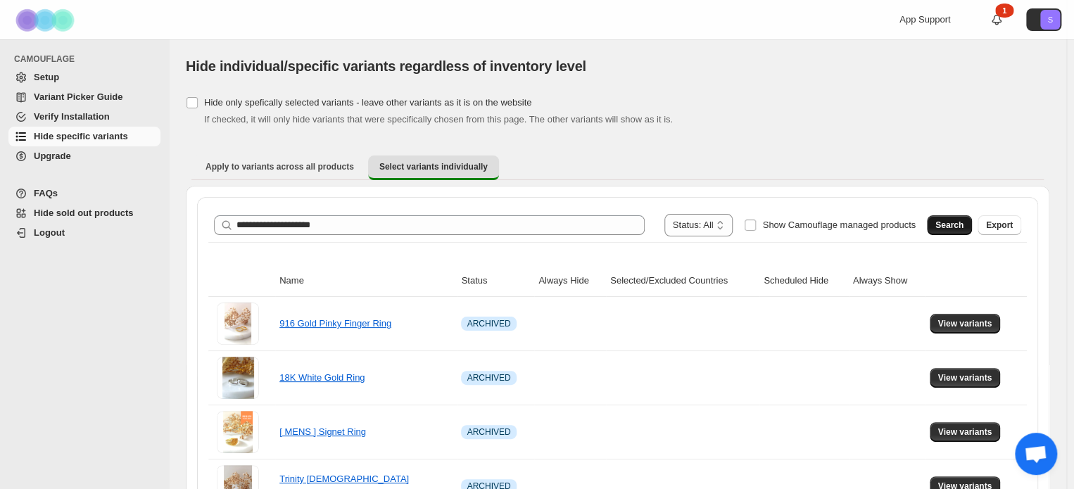
click at [958, 220] on span "Search" at bounding box center [950, 225] width 28 height 11
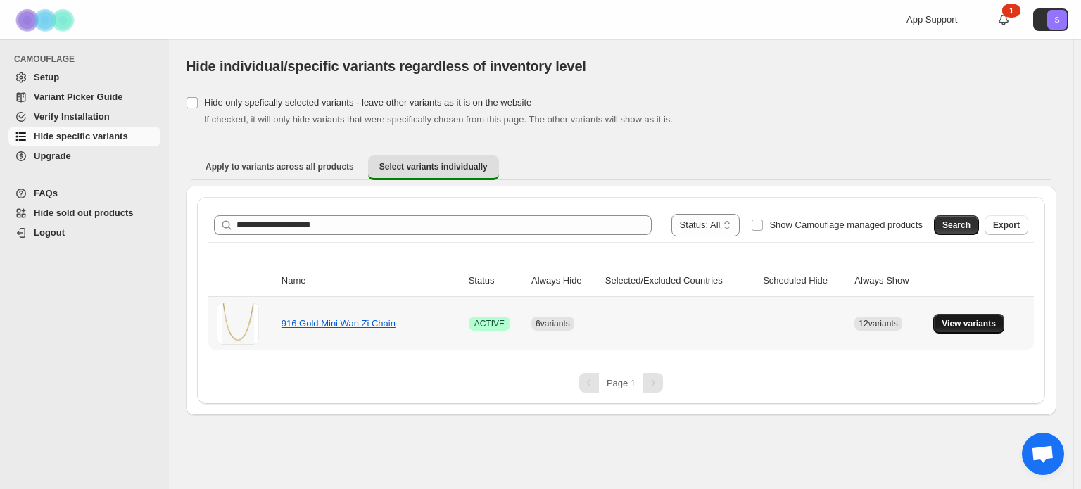
click at [955, 322] on span "View variants" at bounding box center [969, 323] width 54 height 11
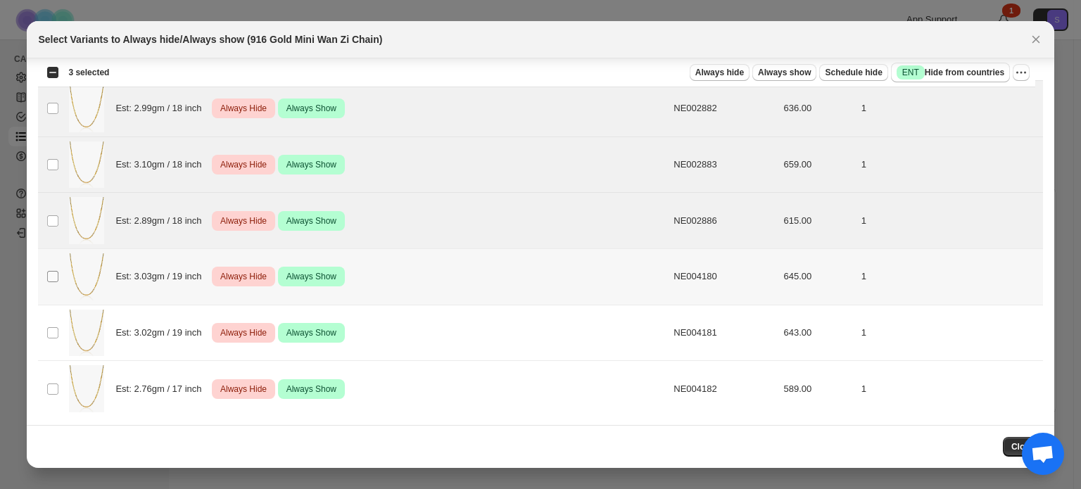
click at [46, 275] on span ":r12:" at bounding box center [52, 276] width 13 height 13
click at [744, 73] on span "Always hide" at bounding box center [720, 72] width 49 height 11
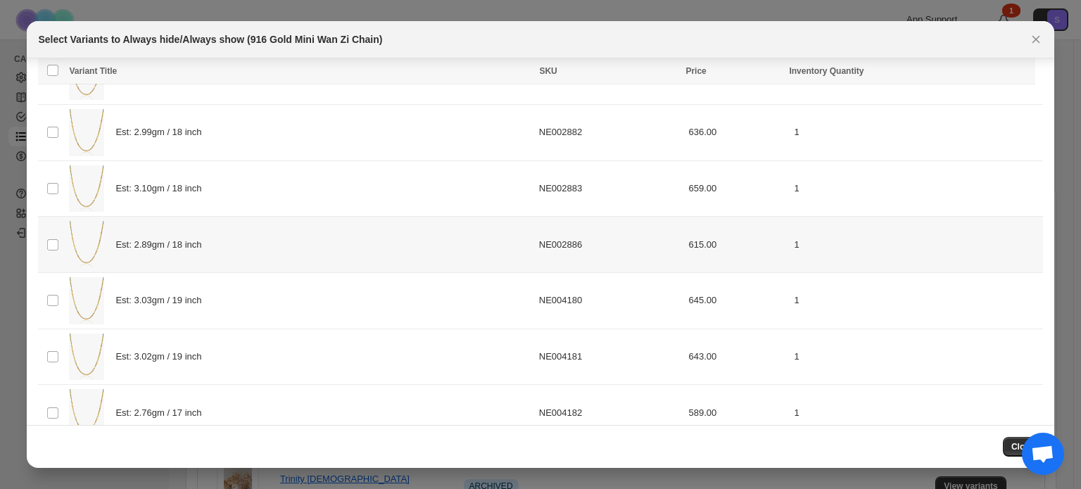
scroll to position [379, 0]
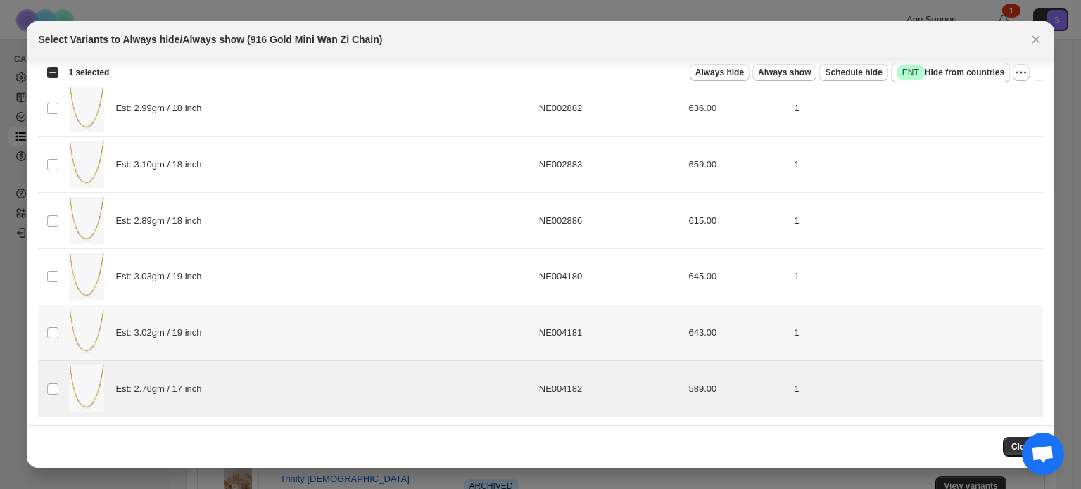
click at [61, 334] on td "Select product variant" at bounding box center [51, 333] width 27 height 56
click at [61, 278] on td "Select product variant" at bounding box center [51, 277] width 27 height 56
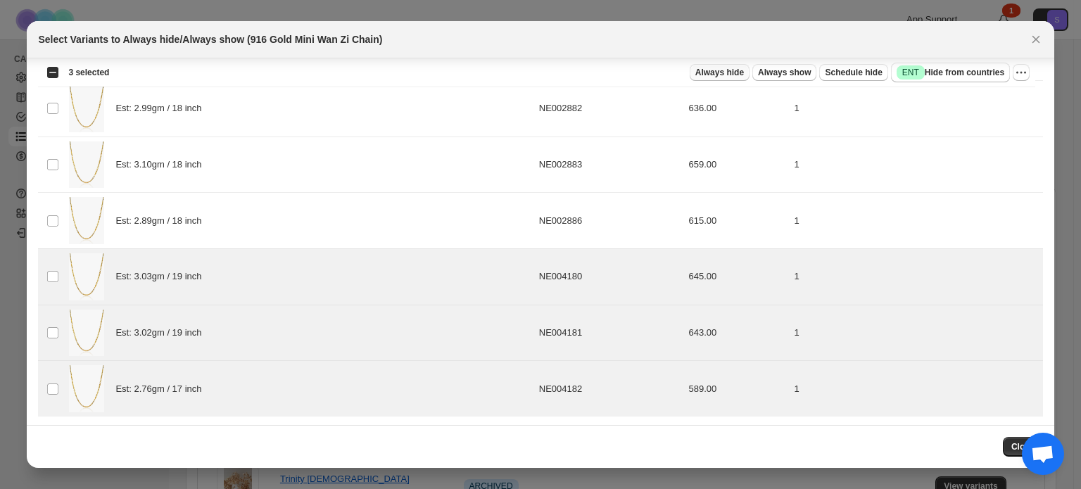
click at [732, 70] on span "Always hide" at bounding box center [720, 72] width 49 height 11
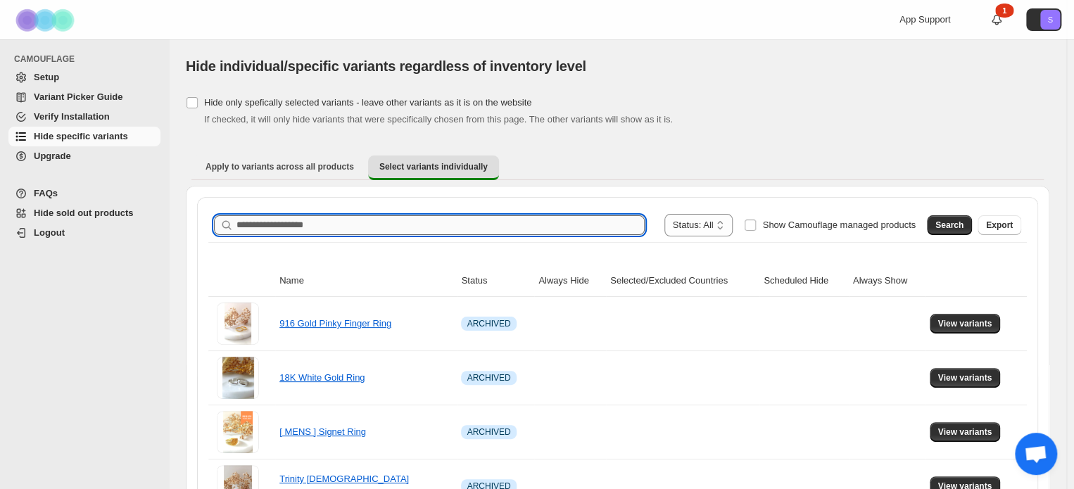
click at [358, 220] on input "Search product name" at bounding box center [441, 225] width 408 height 20
type input "**********"
click at [961, 223] on span "Search" at bounding box center [950, 225] width 28 height 11
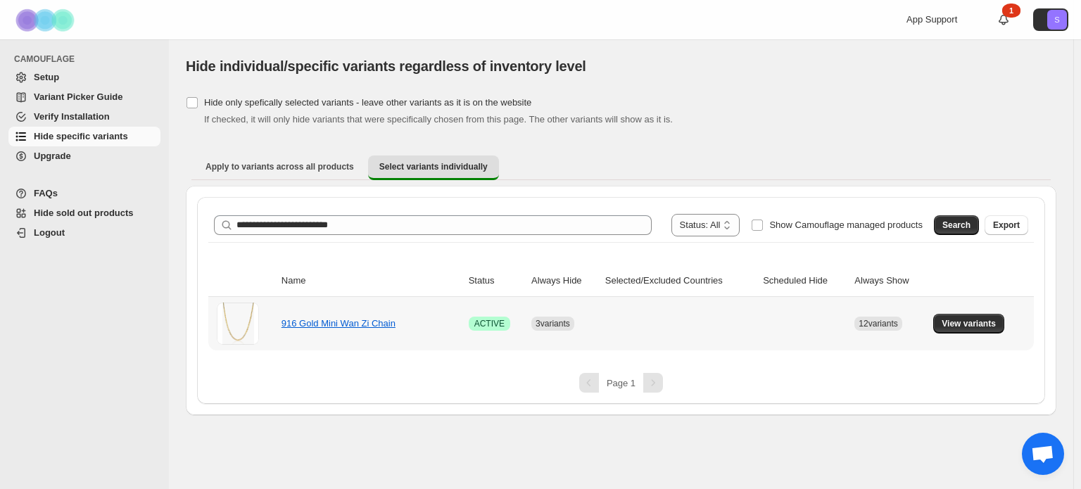
drag, startPoint x: 999, startPoint y: 317, endPoint x: 1006, endPoint y: 326, distance: 11.5
click at [1000, 322] on button "View variants" at bounding box center [969, 324] width 71 height 20
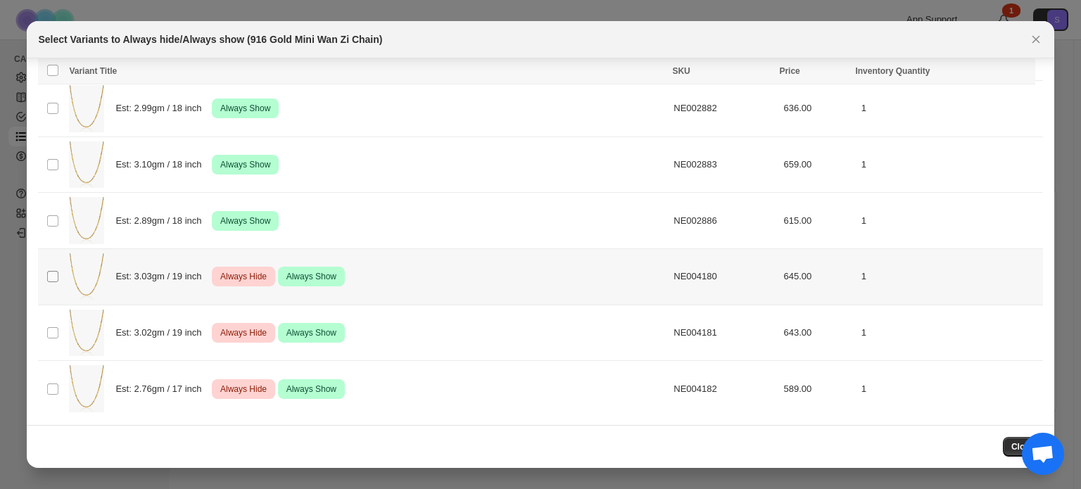
click at [47, 271] on span ":r12:" at bounding box center [52, 276] width 13 height 13
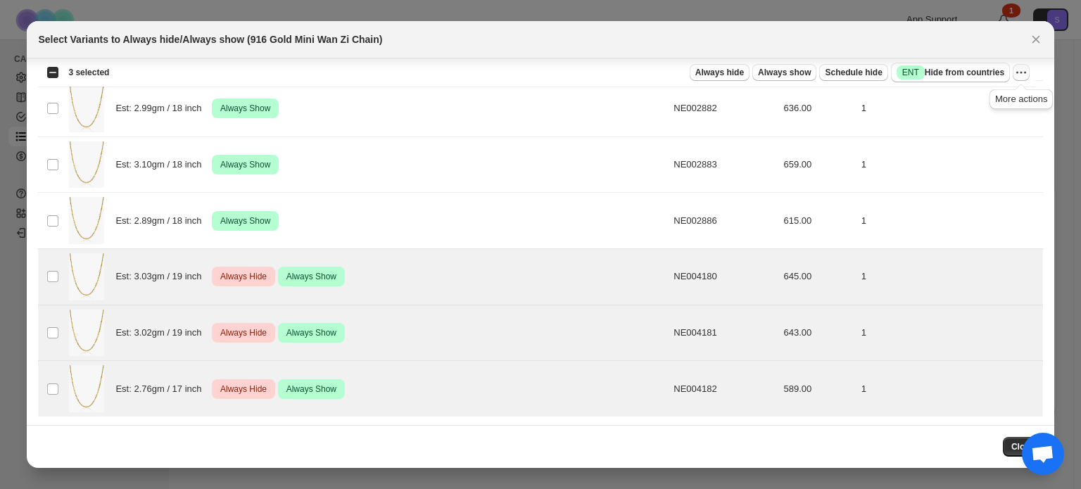
click at [1022, 71] on icon "More actions" at bounding box center [1022, 72] width 14 height 14
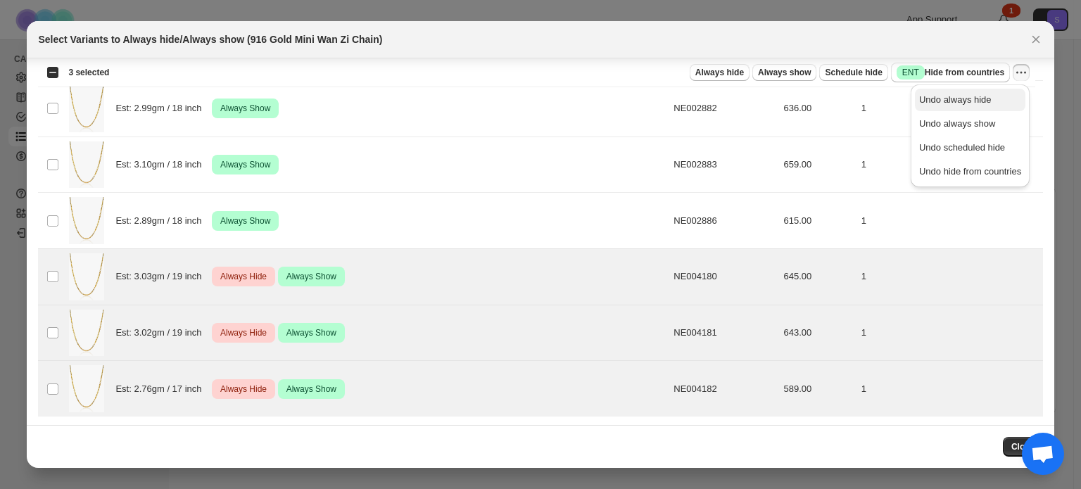
click at [1005, 101] on span "Undo always hide" at bounding box center [971, 100] width 102 height 14
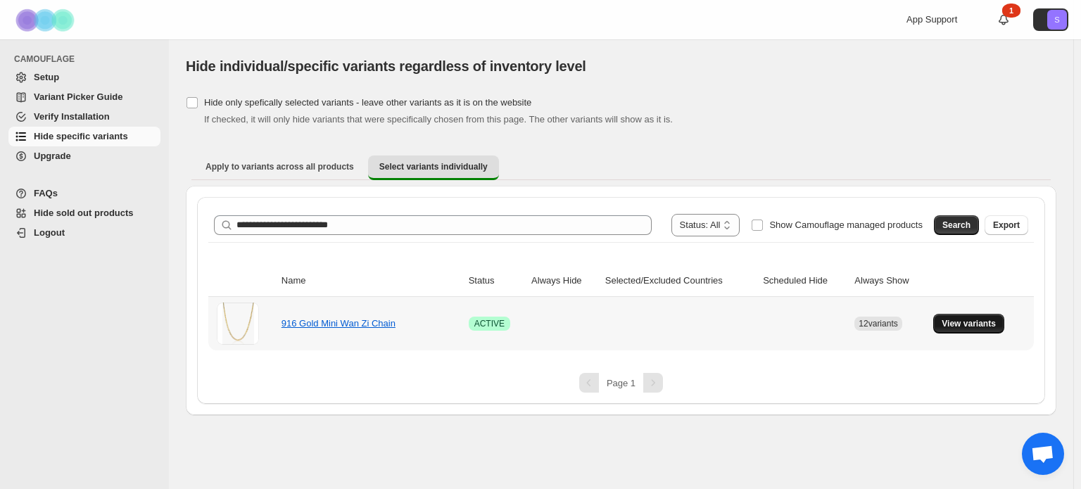
click at [993, 319] on span "View variants" at bounding box center [969, 323] width 54 height 11
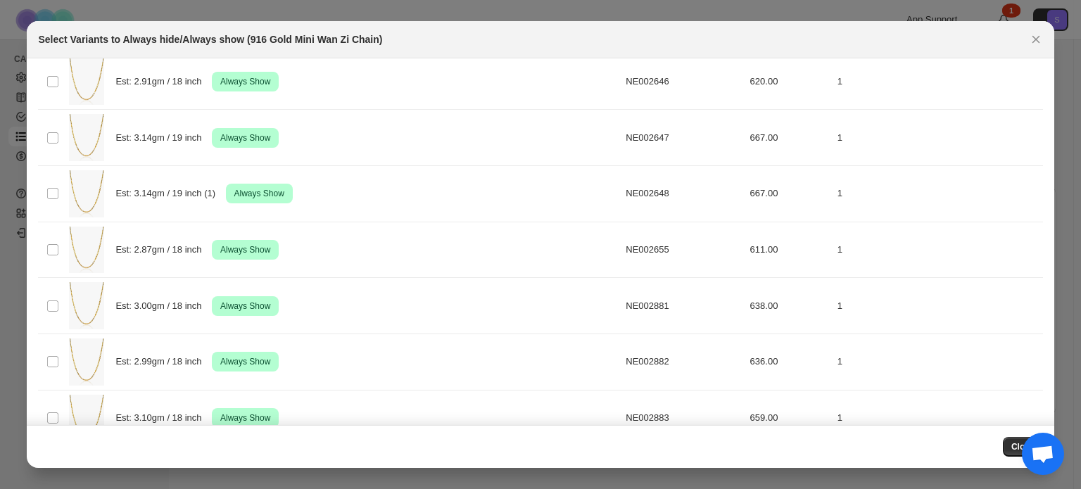
scroll to position [0, 0]
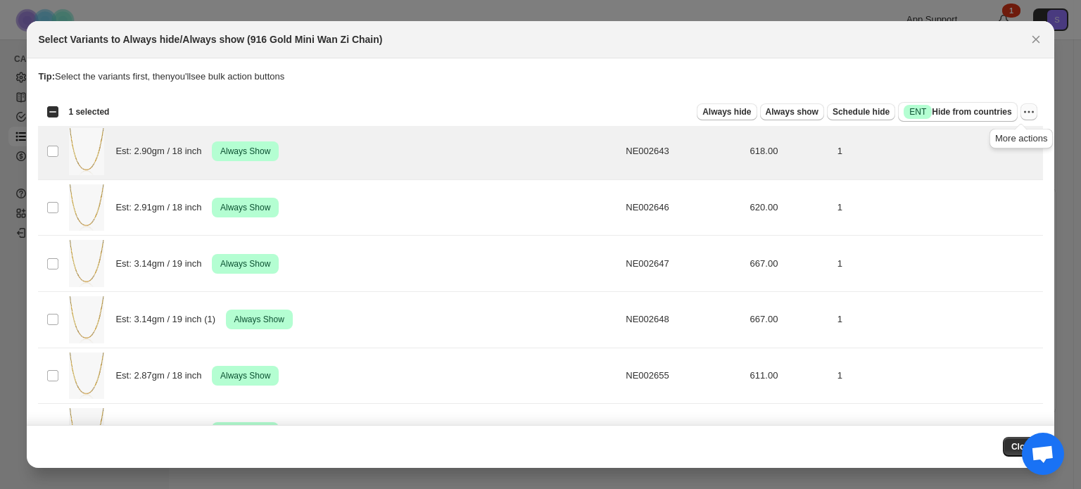
click at [1024, 112] on icon "More actions" at bounding box center [1025, 112] width 2 height 2
click at [995, 163] on span "Undo always show" at bounding box center [971, 163] width 102 height 14
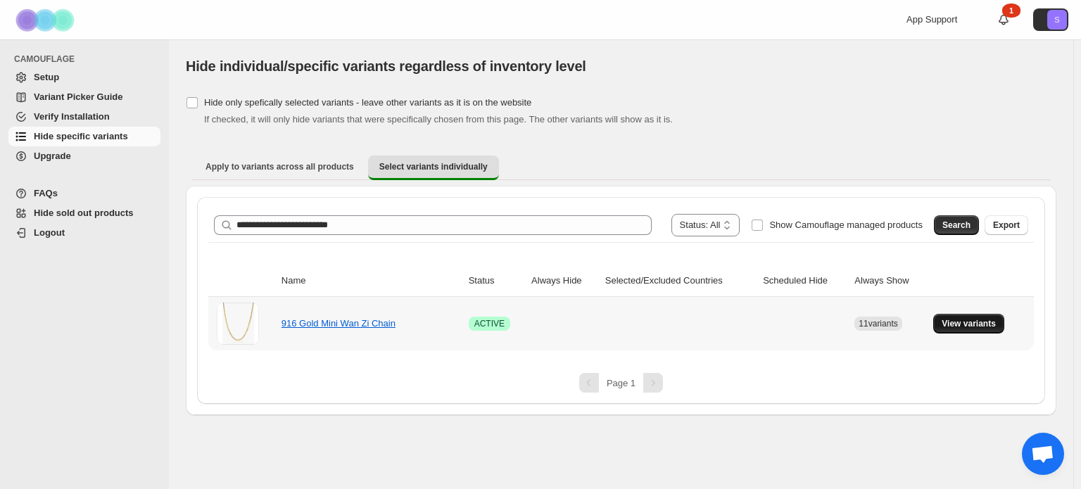
click at [991, 315] on button "View variants" at bounding box center [969, 324] width 71 height 20
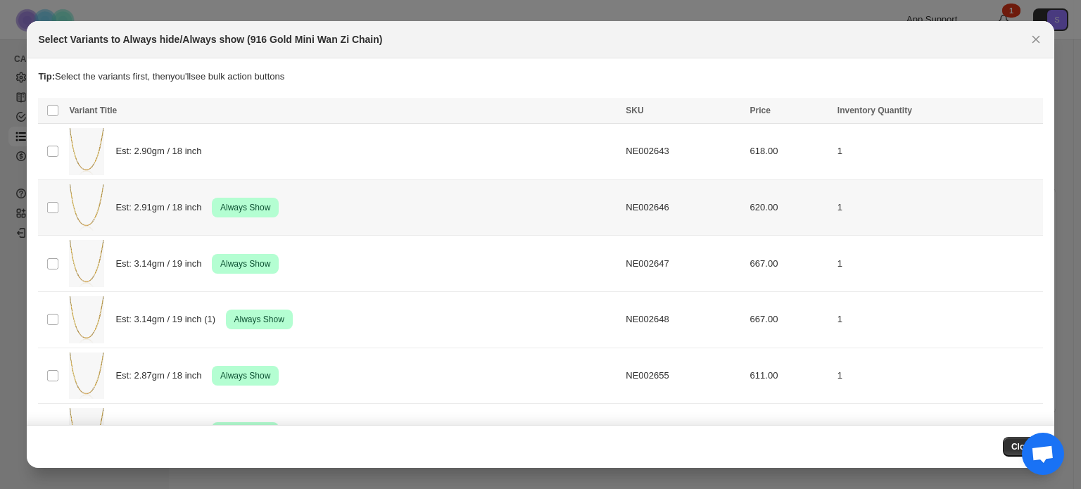
click at [61, 206] on td "Select product variant" at bounding box center [51, 208] width 27 height 56
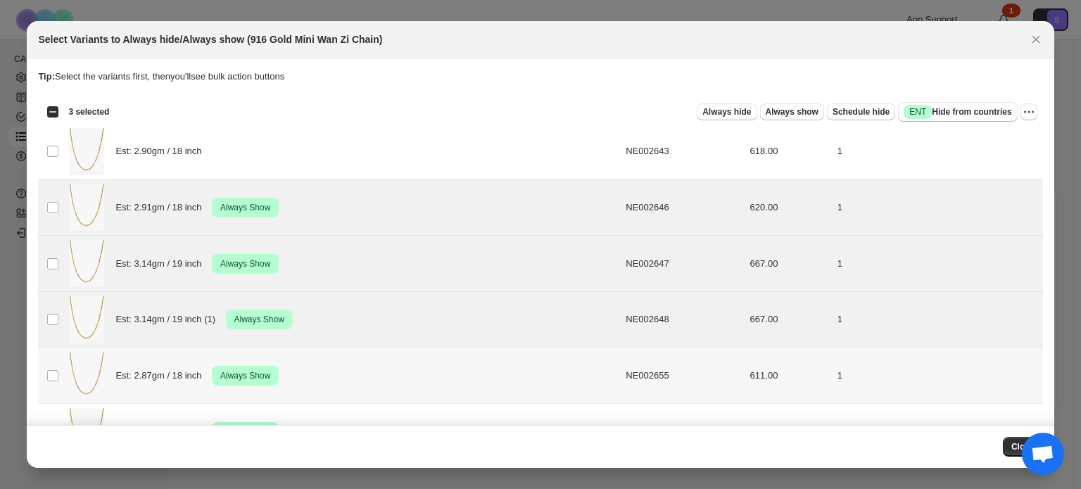
click at [45, 368] on td "Select product variant" at bounding box center [51, 376] width 27 height 56
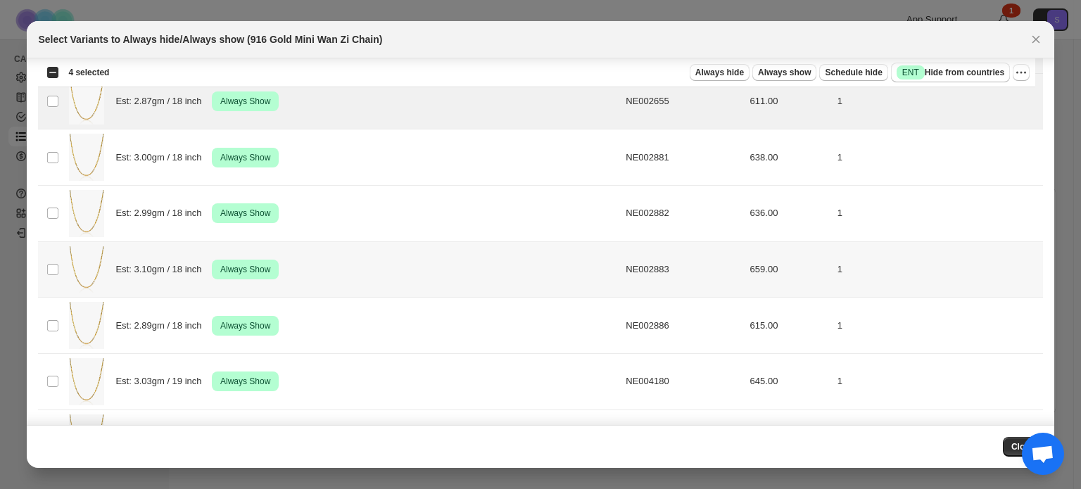
scroll to position [282, 0]
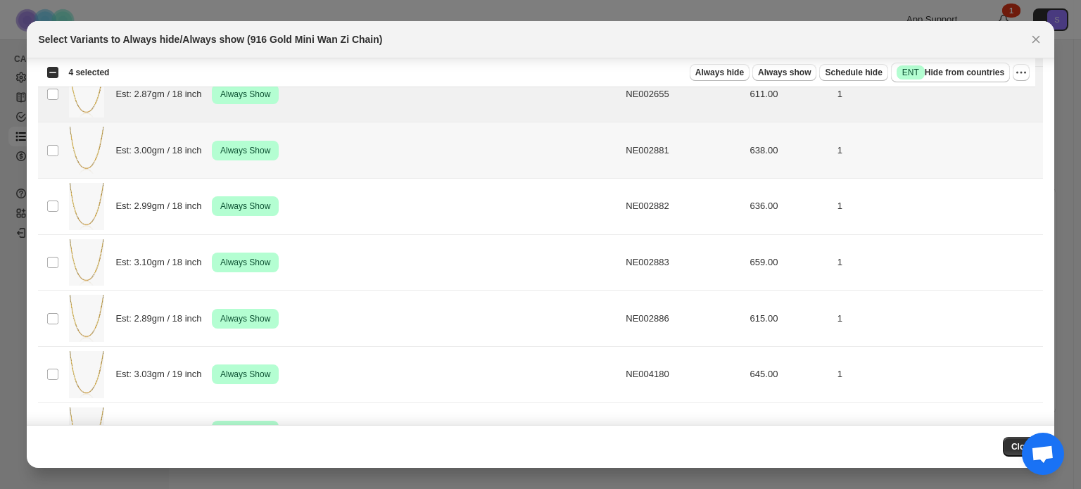
click at [51, 157] on td "Select product variant" at bounding box center [51, 151] width 27 height 56
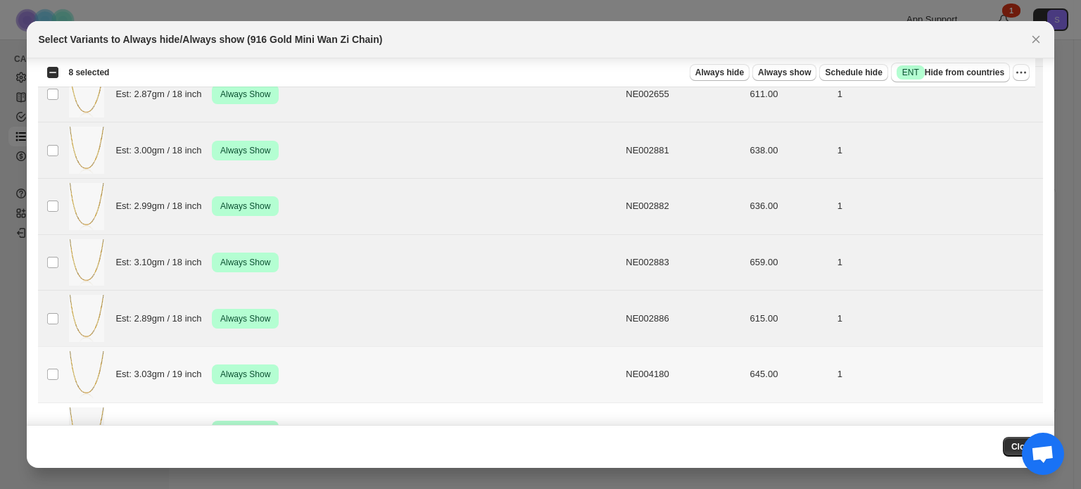
click at [54, 385] on td "Select product variant" at bounding box center [51, 374] width 27 height 56
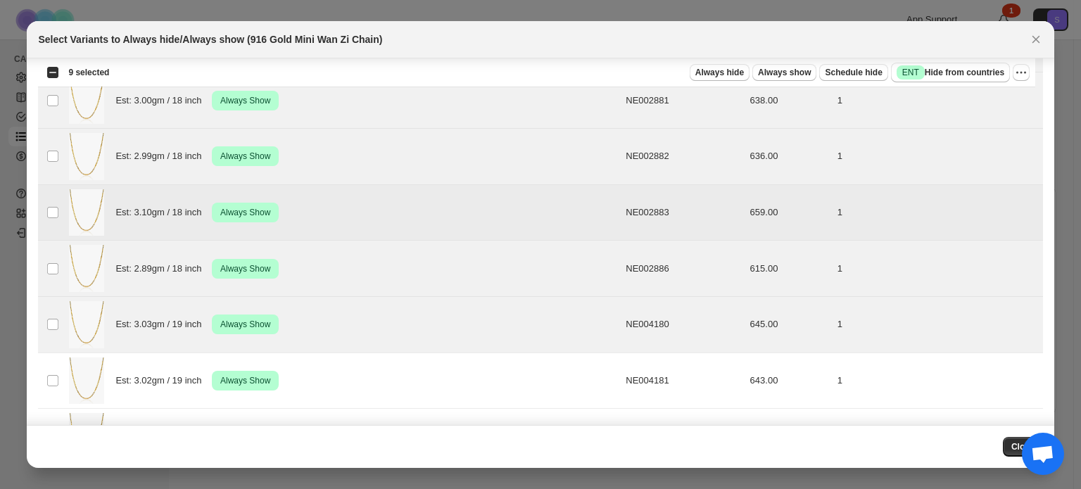
scroll to position [379, 0]
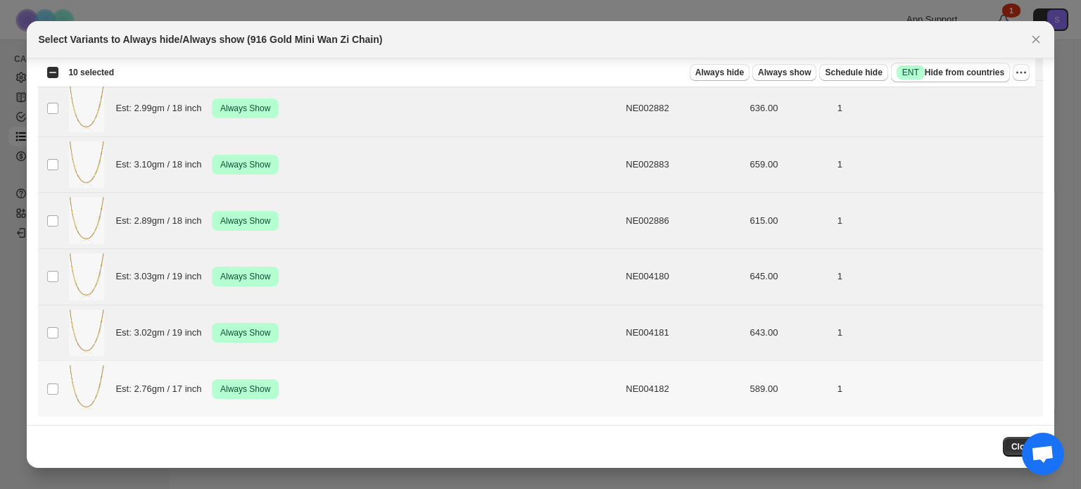
click at [65, 395] on td "Est: 2.76gm / 17 inch Success Always Show" at bounding box center [343, 389] width 557 height 56
click at [1023, 72] on icon "More actions" at bounding box center [1022, 72] width 14 height 14
click at [973, 128] on span "Undo always show" at bounding box center [958, 123] width 76 height 11
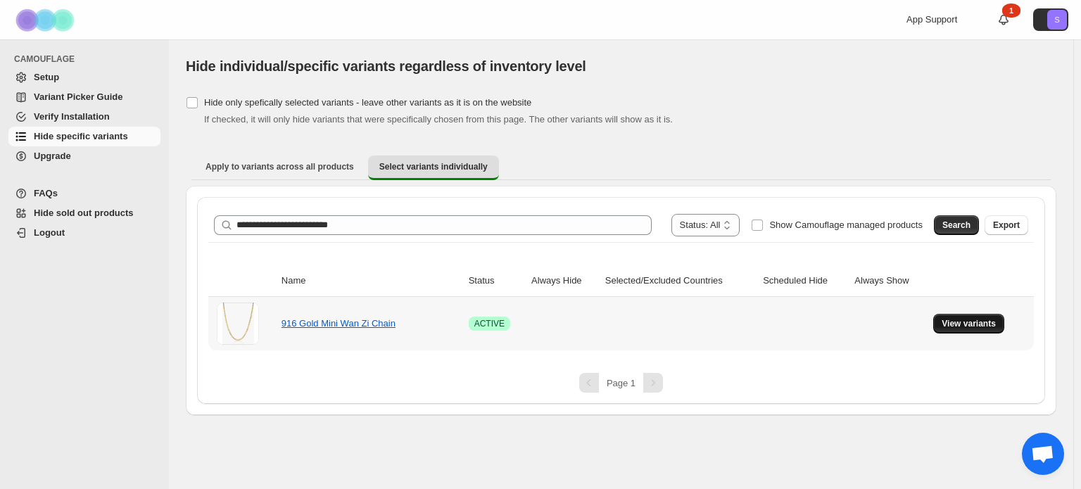
click at [959, 325] on span "View variants" at bounding box center [969, 323] width 54 height 11
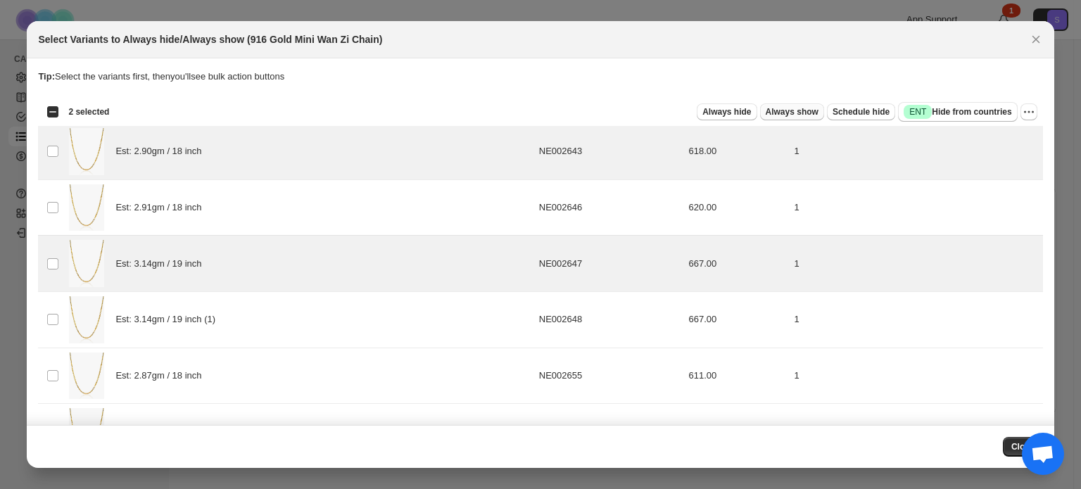
click at [797, 109] on span "Always show" at bounding box center [792, 111] width 53 height 11
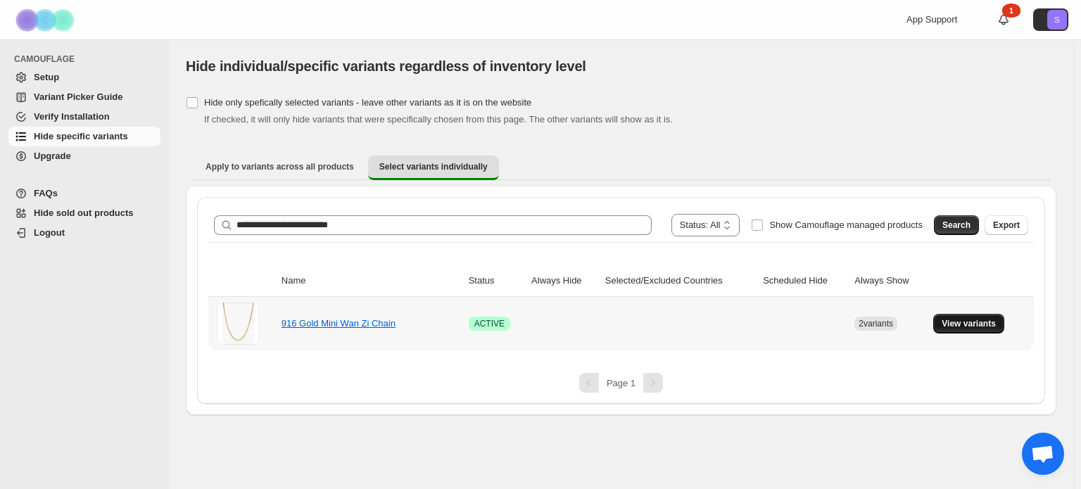
click at [986, 327] on span "View variants" at bounding box center [969, 323] width 54 height 11
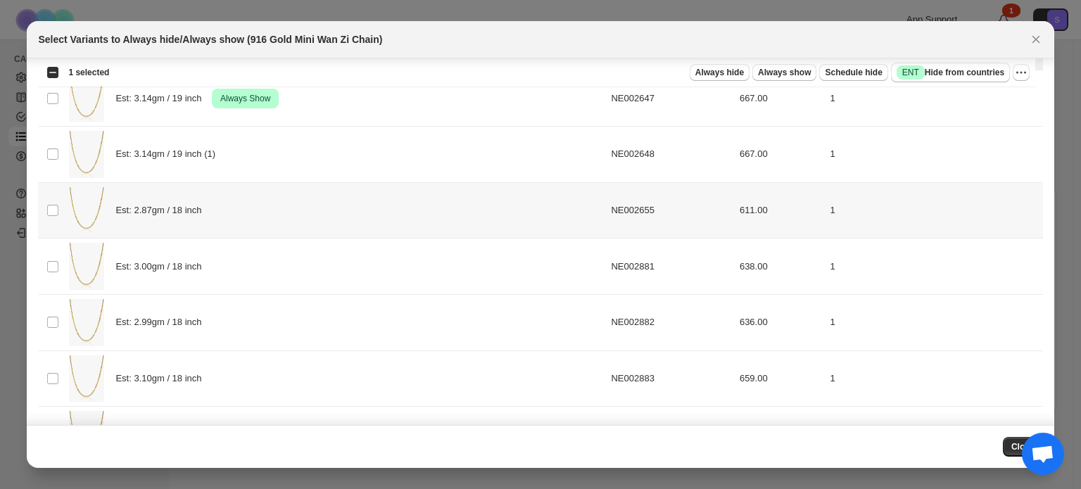
scroll to position [169, 0]
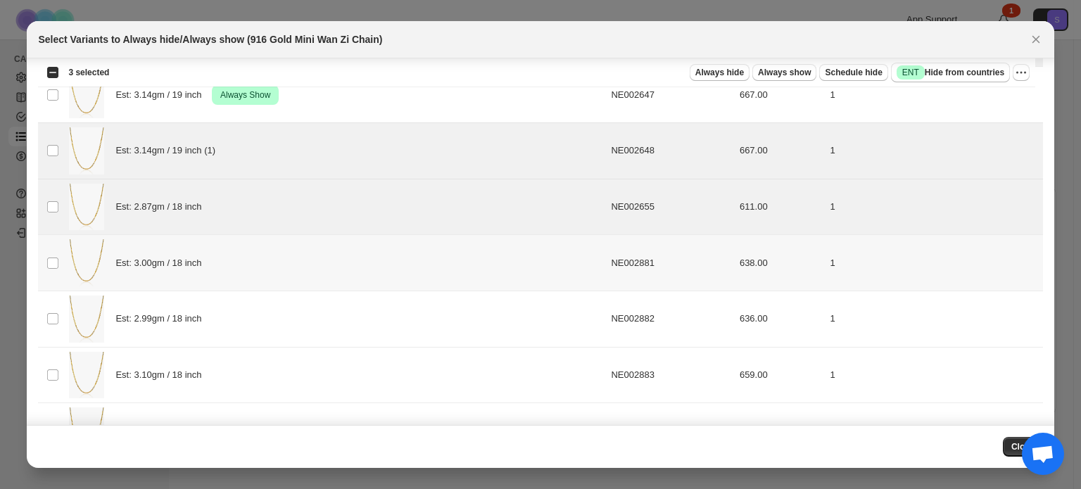
click at [54, 253] on td "Select product variant" at bounding box center [51, 263] width 27 height 56
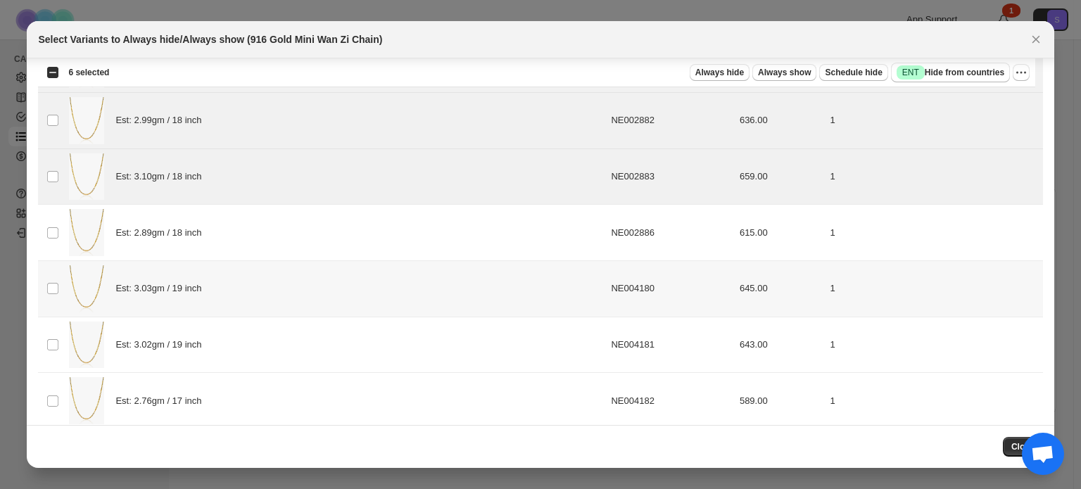
scroll to position [379, 0]
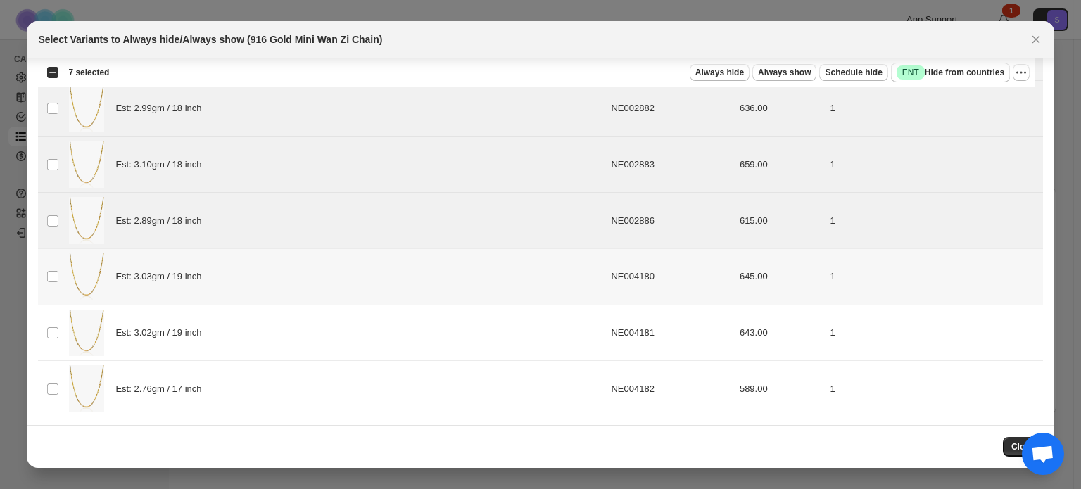
click at [49, 284] on td "Select product variant" at bounding box center [51, 277] width 27 height 56
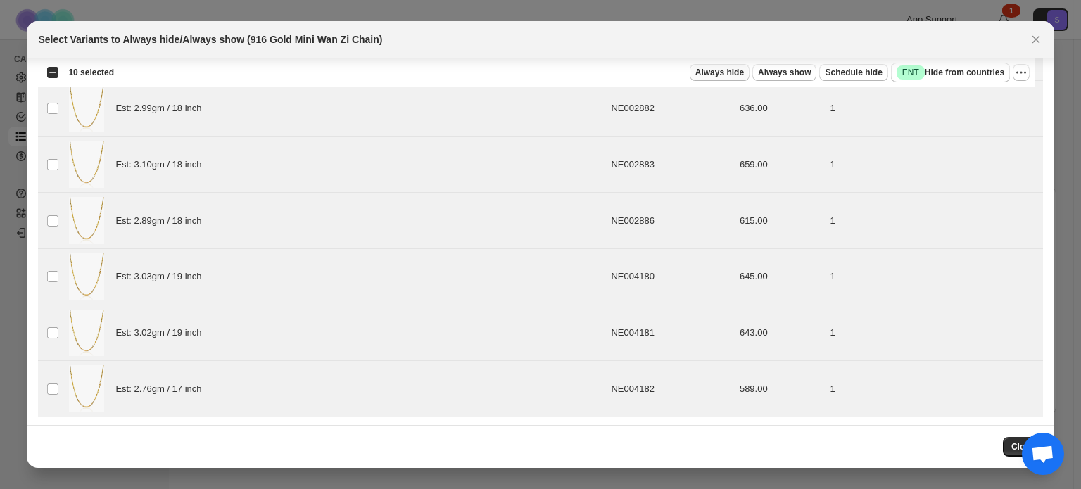
click at [734, 67] on span "Always hide" at bounding box center [720, 72] width 49 height 11
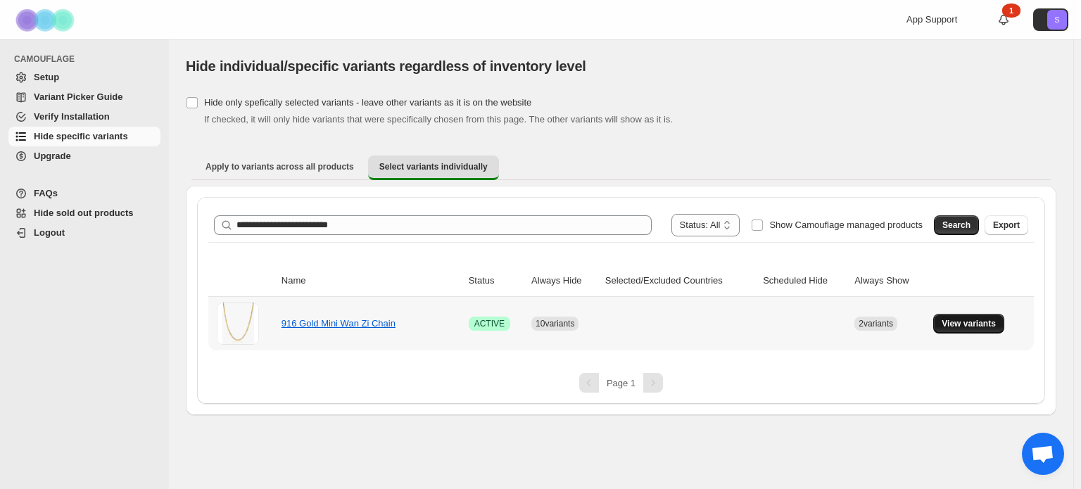
click at [991, 327] on span "View variants" at bounding box center [969, 323] width 54 height 11
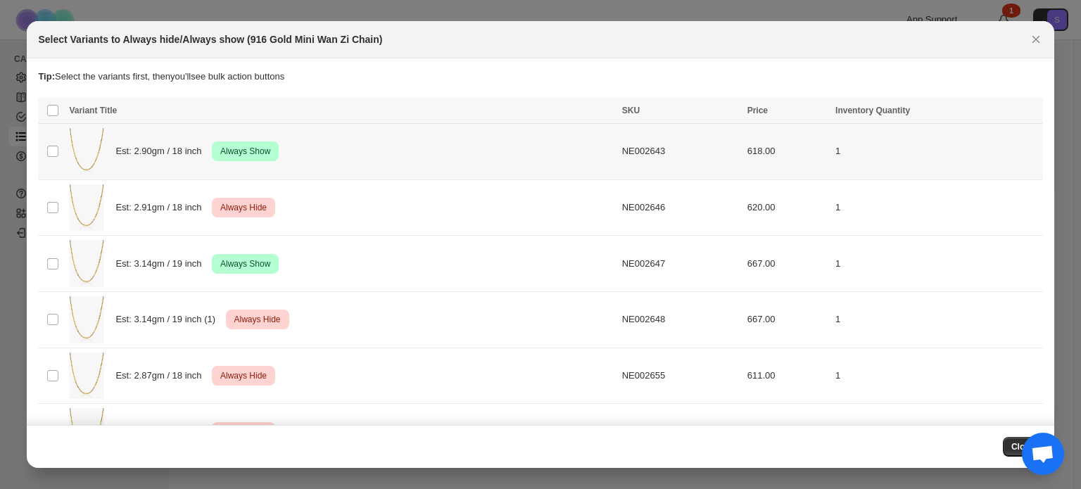
click at [55, 158] on td "Select product variant" at bounding box center [51, 152] width 27 height 56
click at [1024, 118] on icon "More actions" at bounding box center [1029, 112] width 14 height 14
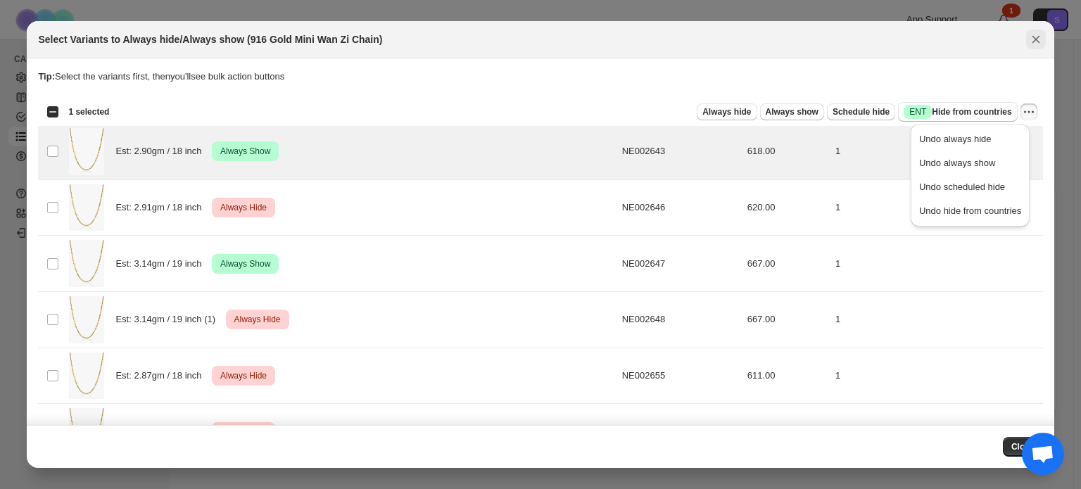
click at [1037, 39] on icon "Close" at bounding box center [1036, 39] width 14 height 14
